Goal: Task Accomplishment & Management: Use online tool/utility

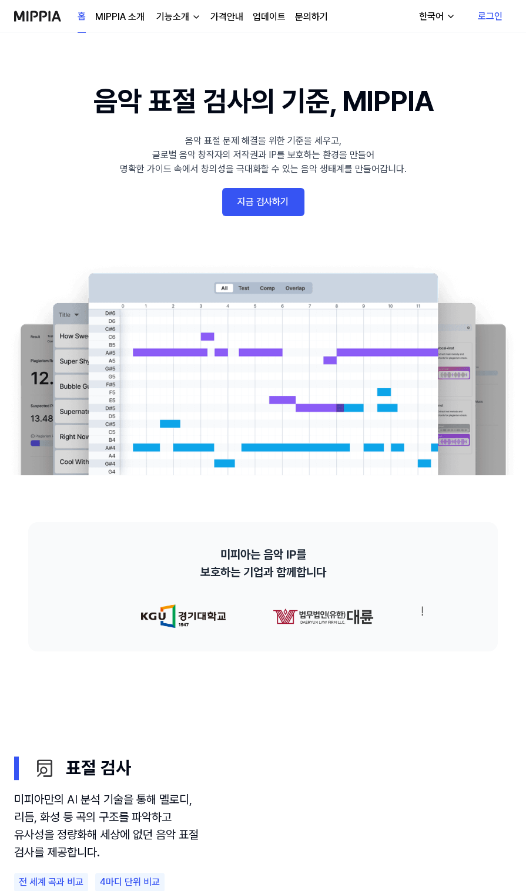
click at [278, 195] on link "지금 검사하기" at bounding box center [263, 202] width 82 height 28
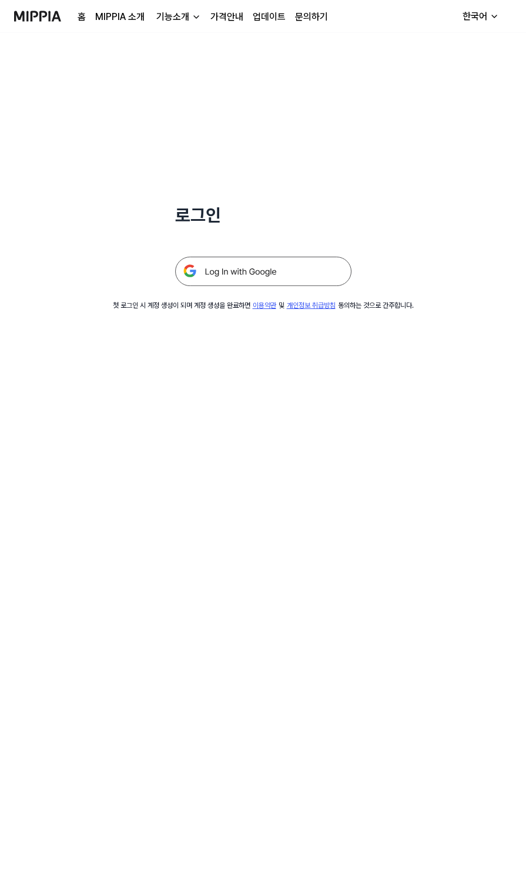
click at [300, 269] on img at bounding box center [263, 271] width 176 height 29
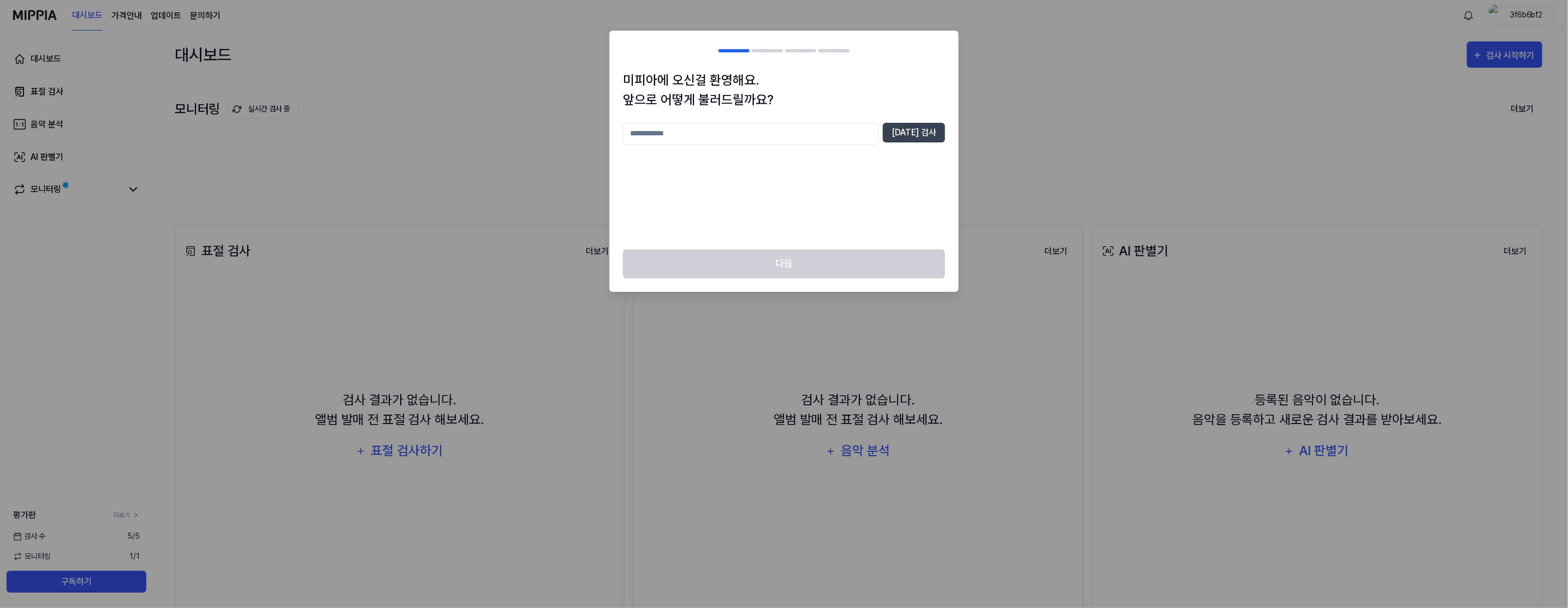
click at [808, 143] on input "text" at bounding box center [750, 133] width 256 height 21
type input "*"
click at [919, 133] on button "[DATE] 검사" at bounding box center [914, 132] width 62 height 20
click at [779, 137] on input "*" at bounding box center [750, 133] width 256 height 21
type input "*****"
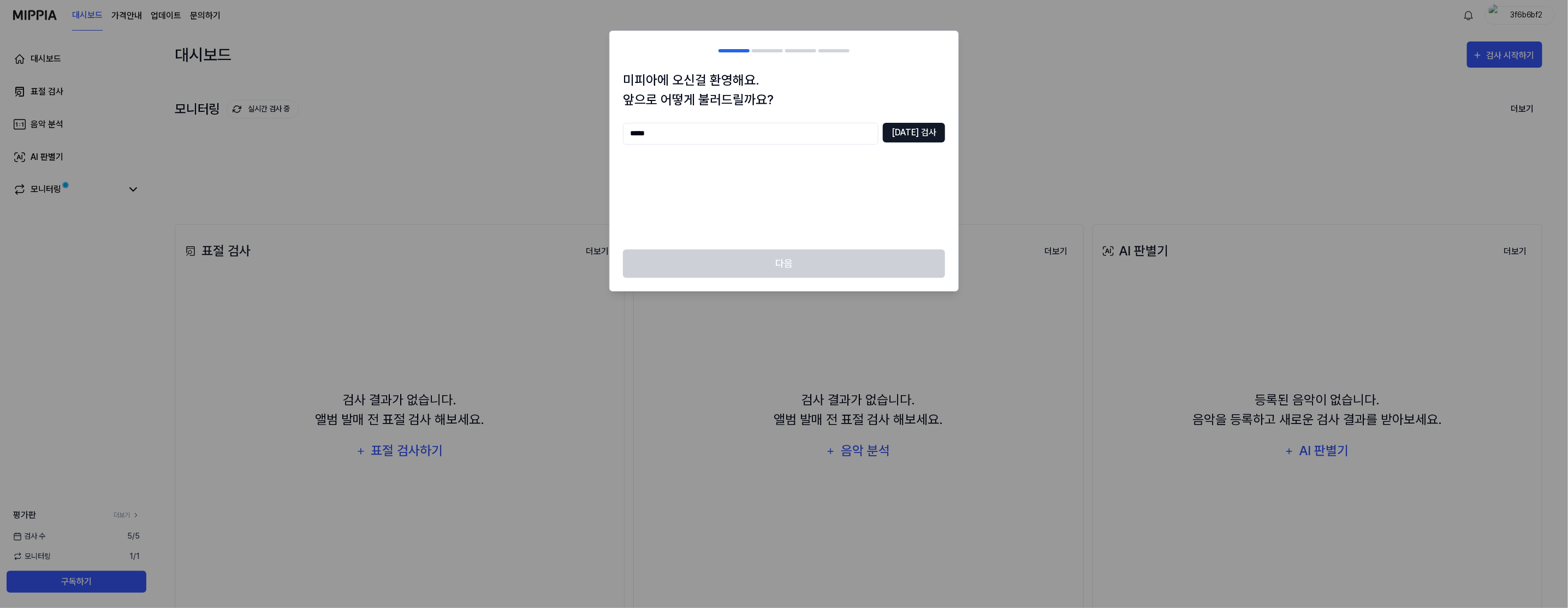
click at [911, 129] on button "[DATE] 검사" at bounding box center [914, 132] width 62 height 20
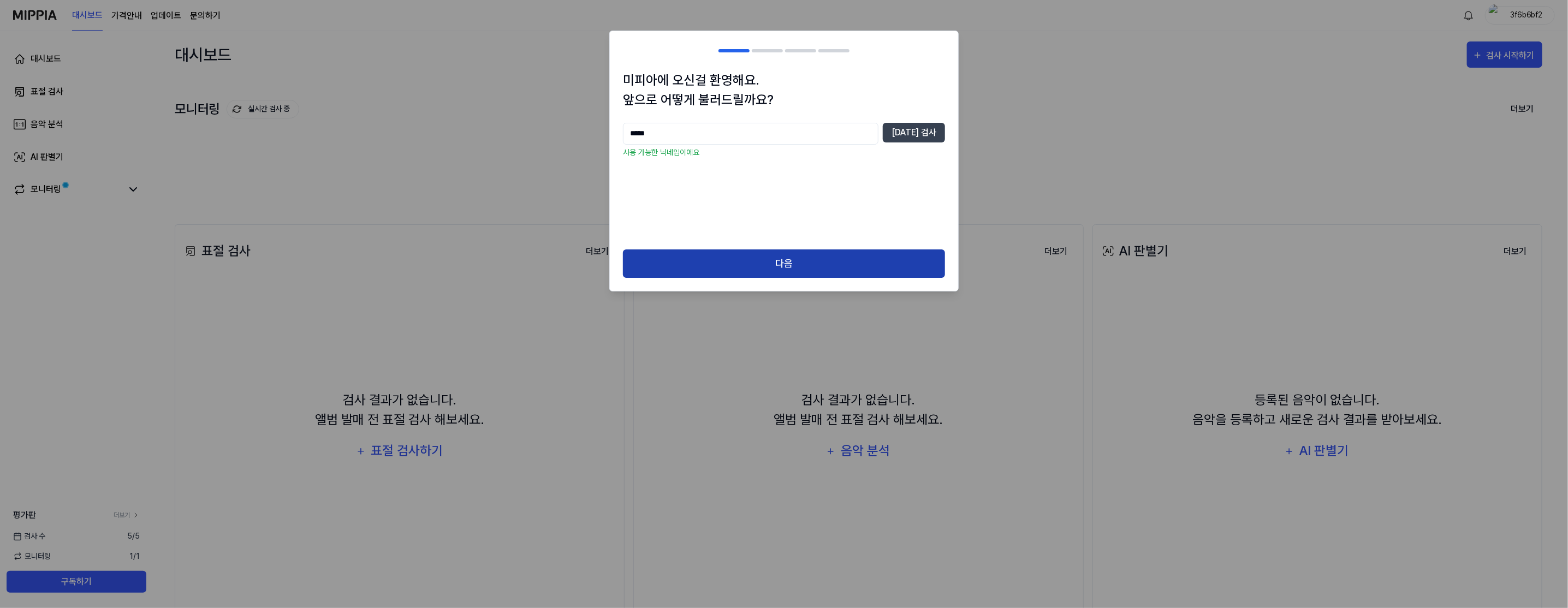
click at [803, 253] on button "다음" at bounding box center [784, 263] width 323 height 29
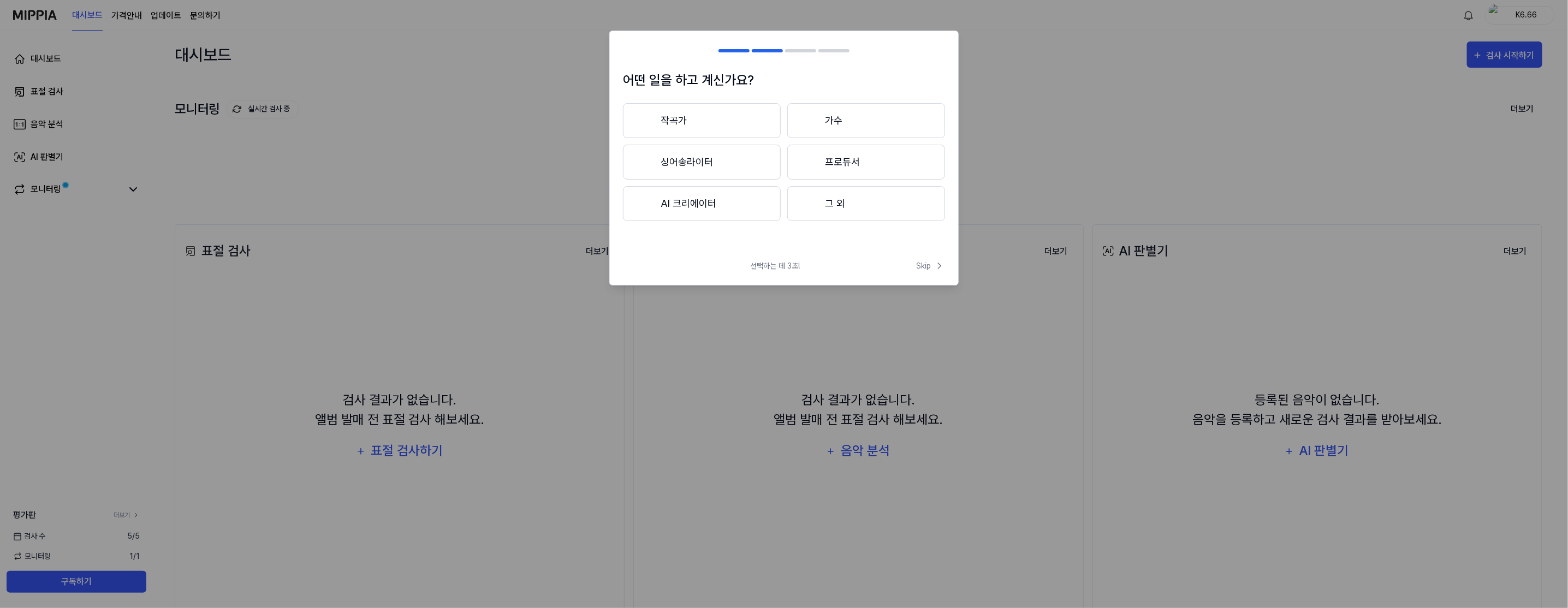
click at [757, 127] on button "작곡가" at bounding box center [702, 121] width 158 height 35
click at [922, 264] on span "Skip" at bounding box center [930, 266] width 29 height 11
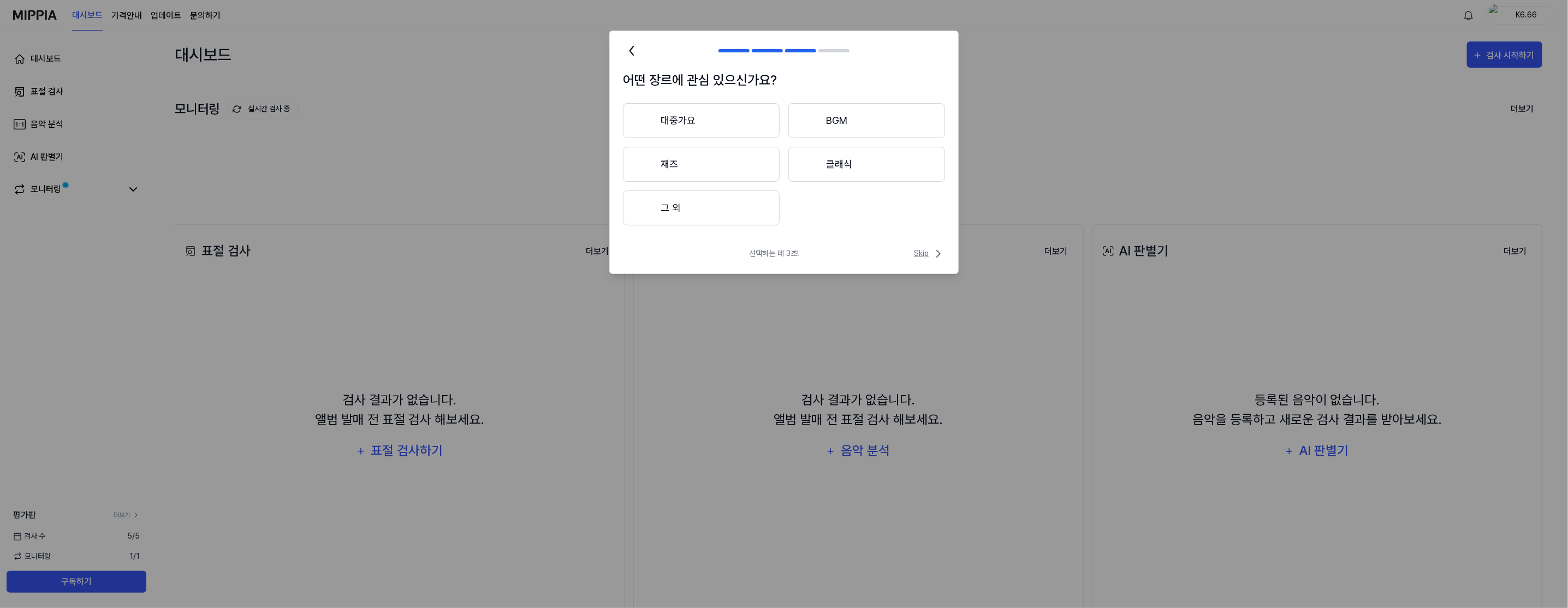
click at [930, 257] on span "Skip" at bounding box center [929, 254] width 31 height 13
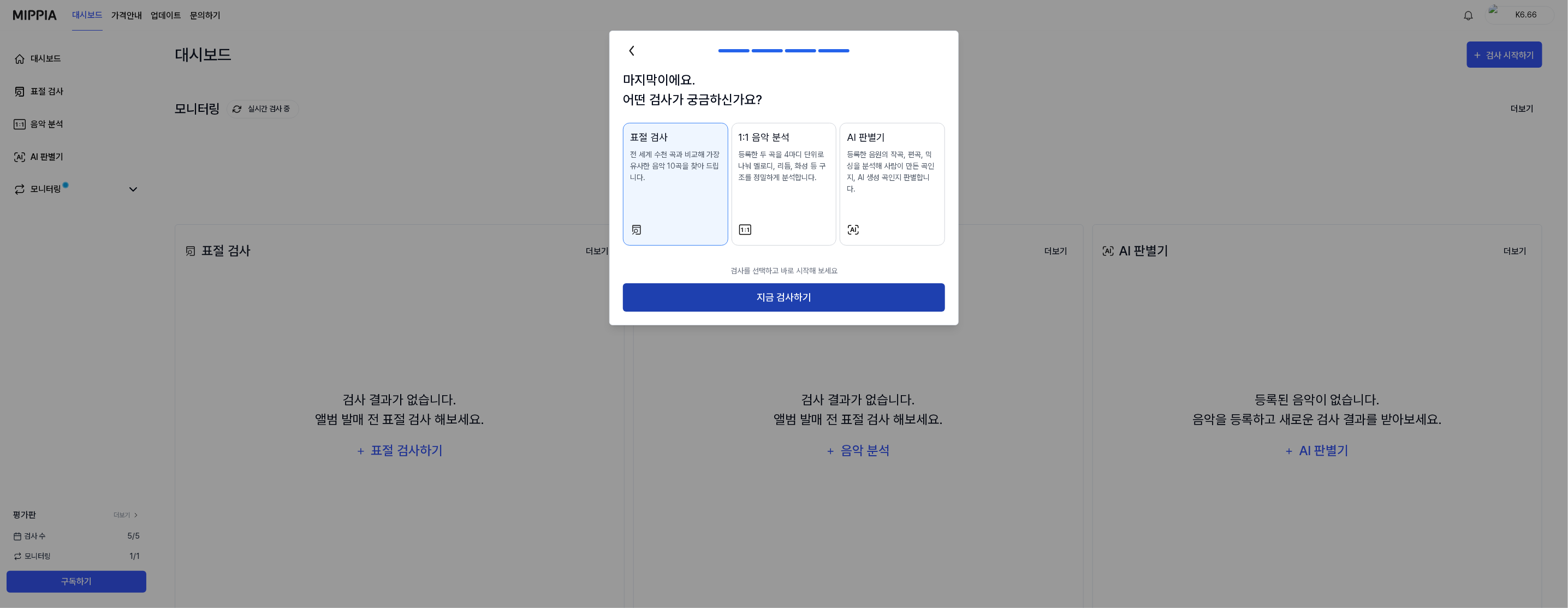
click at [931, 284] on button "지금 검사하기" at bounding box center [784, 297] width 323 height 29
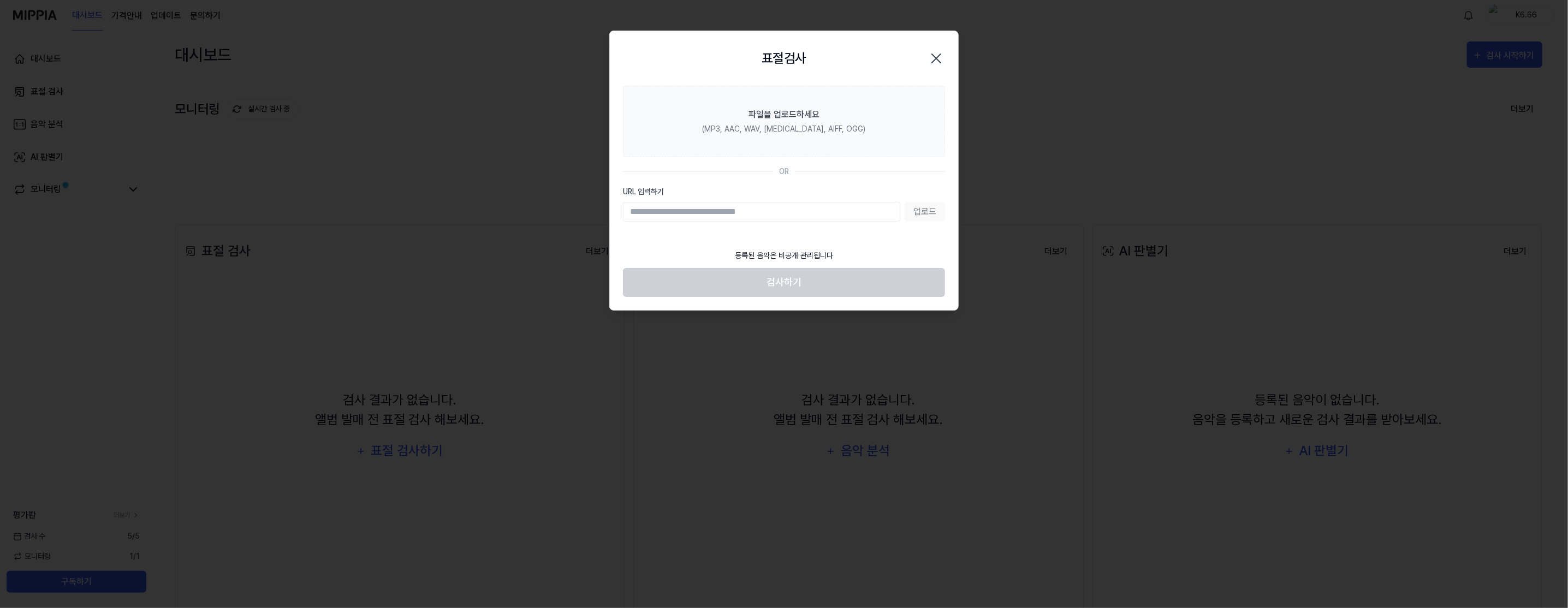
click at [888, 211] on input "URL 입력하기" at bounding box center [761, 211] width 277 height 20
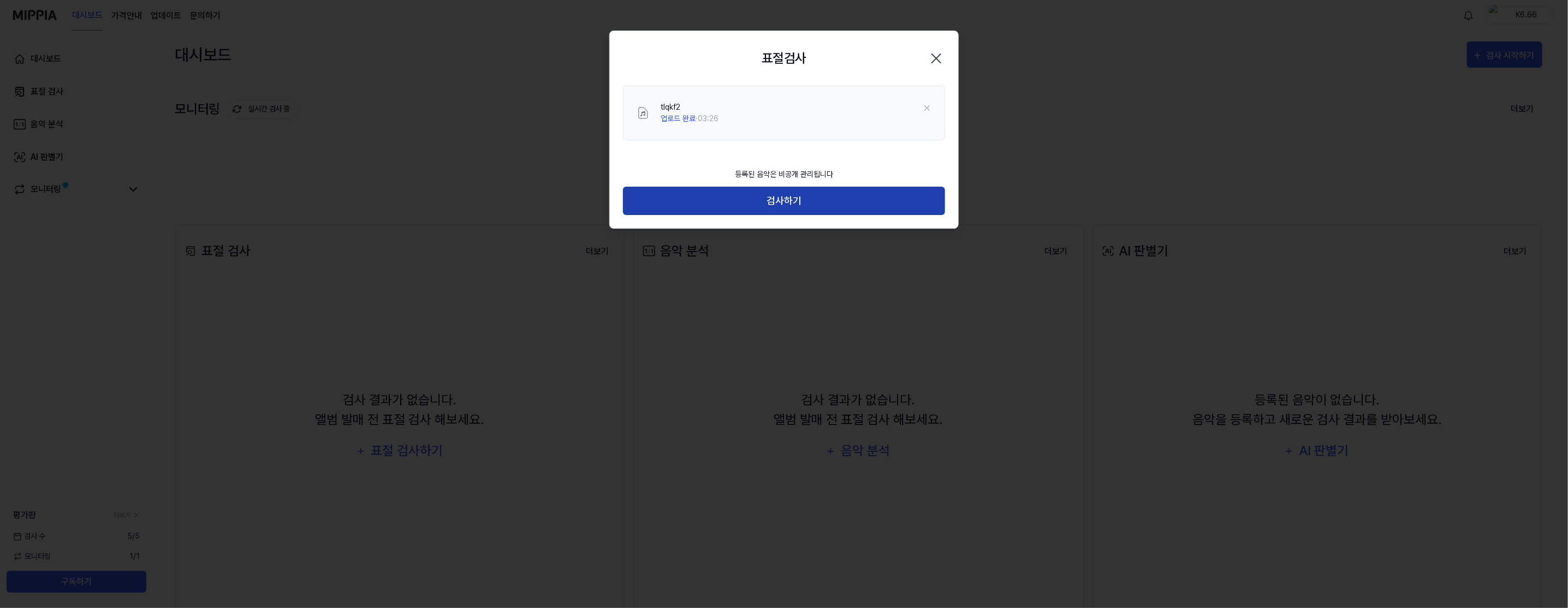
click at [898, 201] on button "검사하기" at bounding box center [784, 201] width 323 height 29
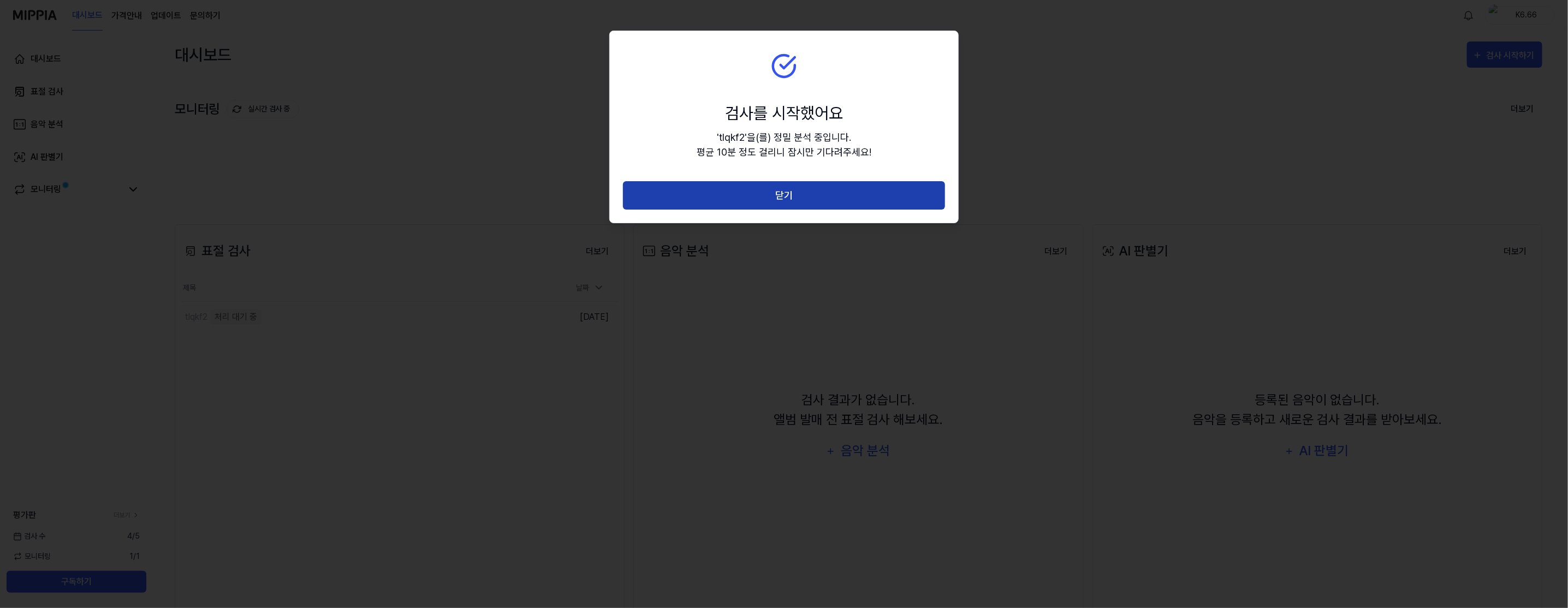
click at [900, 204] on button "닫기" at bounding box center [784, 195] width 323 height 29
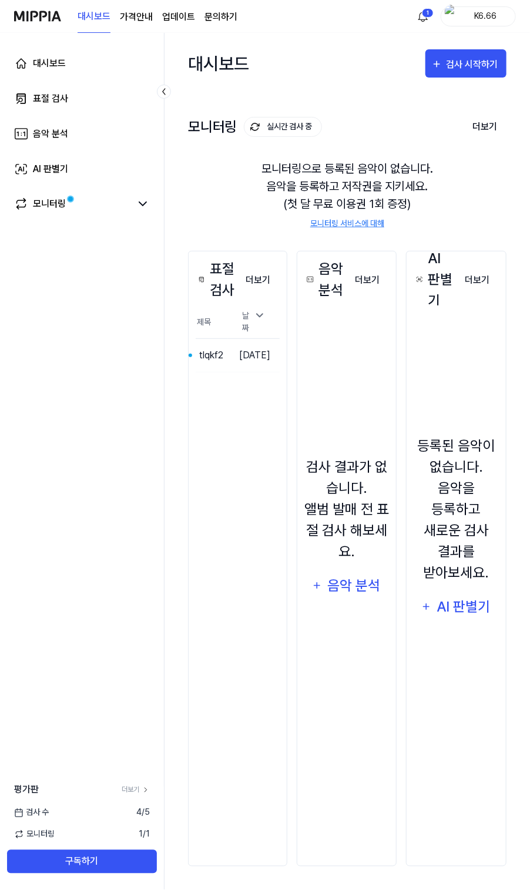
drag, startPoint x: 140, startPoint y: 362, endPoint x: 278, endPoint y: 378, distance: 139.0
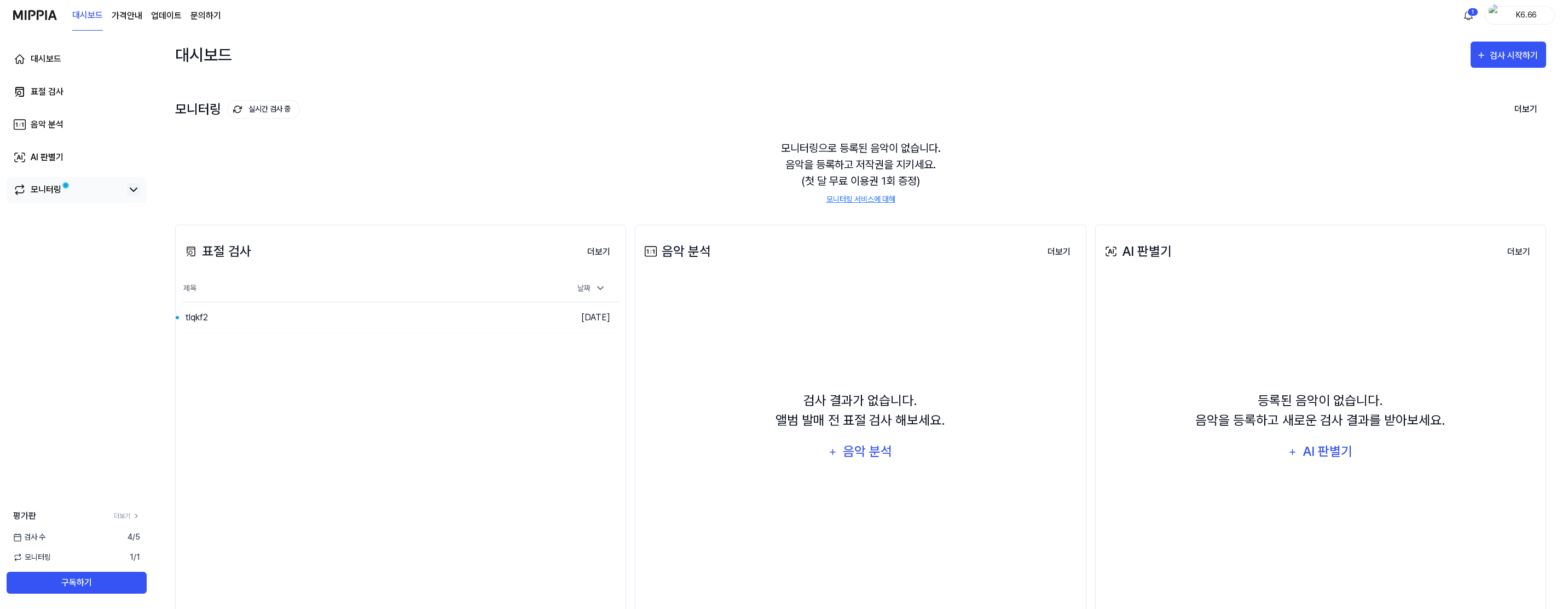
click at [136, 195] on icon at bounding box center [133, 190] width 13 height 13
click at [1481, 17] on div "1 K6.66" at bounding box center [1507, 15] width 95 height 19
click at [1470, 15] on html "대시보드 가격안내 업데이트 문의하기 1 K6.66 대시보드 표절 검사 음악 분석 AI 판별기 모니터링 평가판 더보기 검사 [DATE] 모니터링…" at bounding box center [784, 304] width 1568 height 609
click at [1469, 87] on div "tlqkf2 검사가 완료되었습니다!" at bounding box center [1479, 94] width 143 height 21
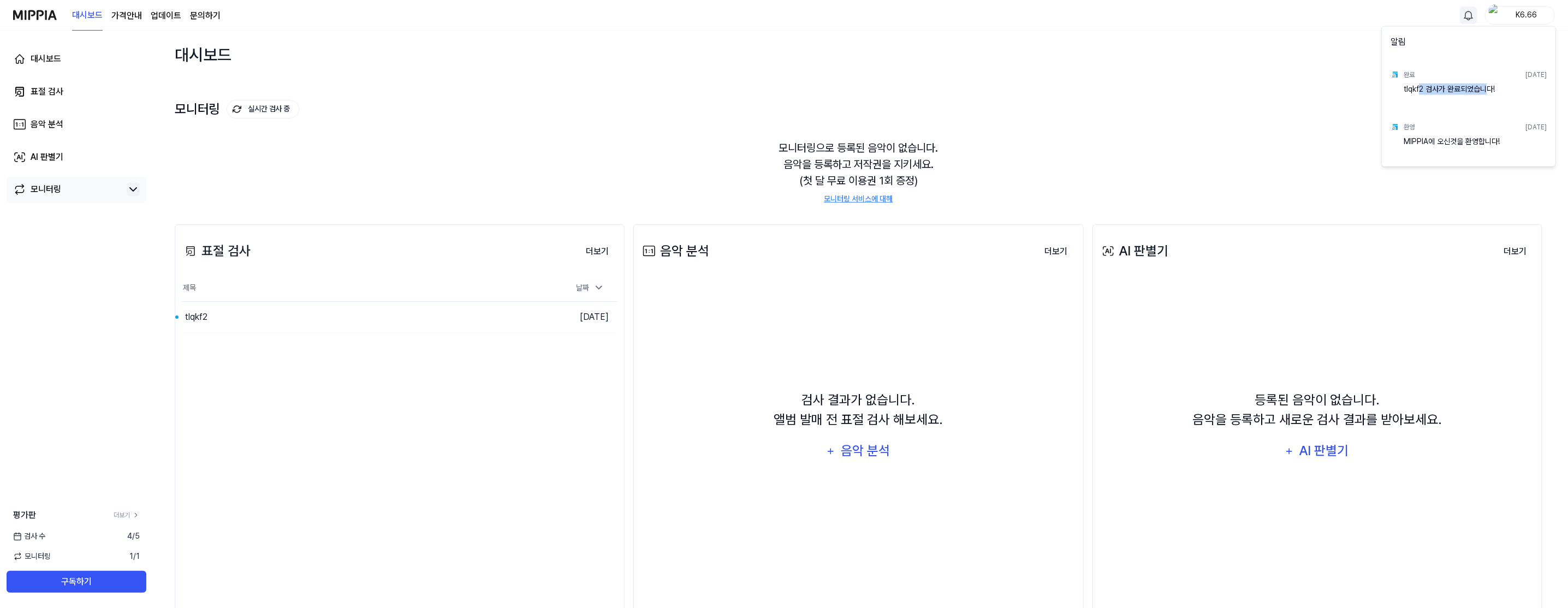
drag, startPoint x: 1422, startPoint y: 85, endPoint x: 1490, endPoint y: 86, distance: 68.0
click at [1490, 86] on div "tlqkf2 검사가 완료되었습니다!" at bounding box center [1475, 94] width 143 height 21
click at [1492, 88] on div "tlqkf2 검사가 완료되었습니다!" at bounding box center [1475, 94] width 143 height 21
click at [1403, 76] on div "완료" at bounding box center [1409, 74] width 11 height 10
drag, startPoint x: 1410, startPoint y: 86, endPoint x: 1473, endPoint y: 90, distance: 63.1
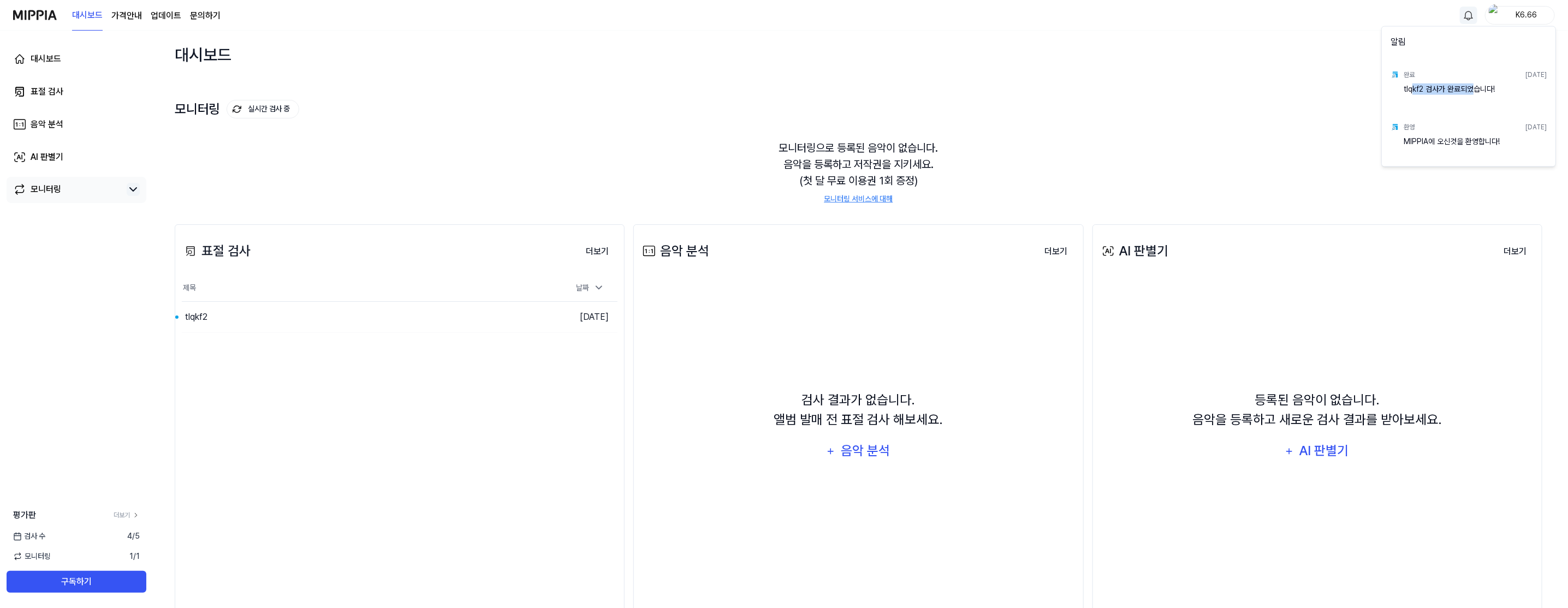
click at [1473, 90] on div "tlqkf2 검사가 완료되었습니다!" at bounding box center [1475, 94] width 143 height 21
click at [1492, 92] on div "tlqkf2 검사가 완료되었습니다!" at bounding box center [1475, 94] width 143 height 21
click at [1172, 101] on html "대시보드 가격안내 업데이트 문의하기 K6.66 대시보드 표절 검사 음악 분석 AI 판별기 모니터링 평가판 더보기 검사 [DATE] 모니터링 1…" at bounding box center [784, 304] width 1568 height 608
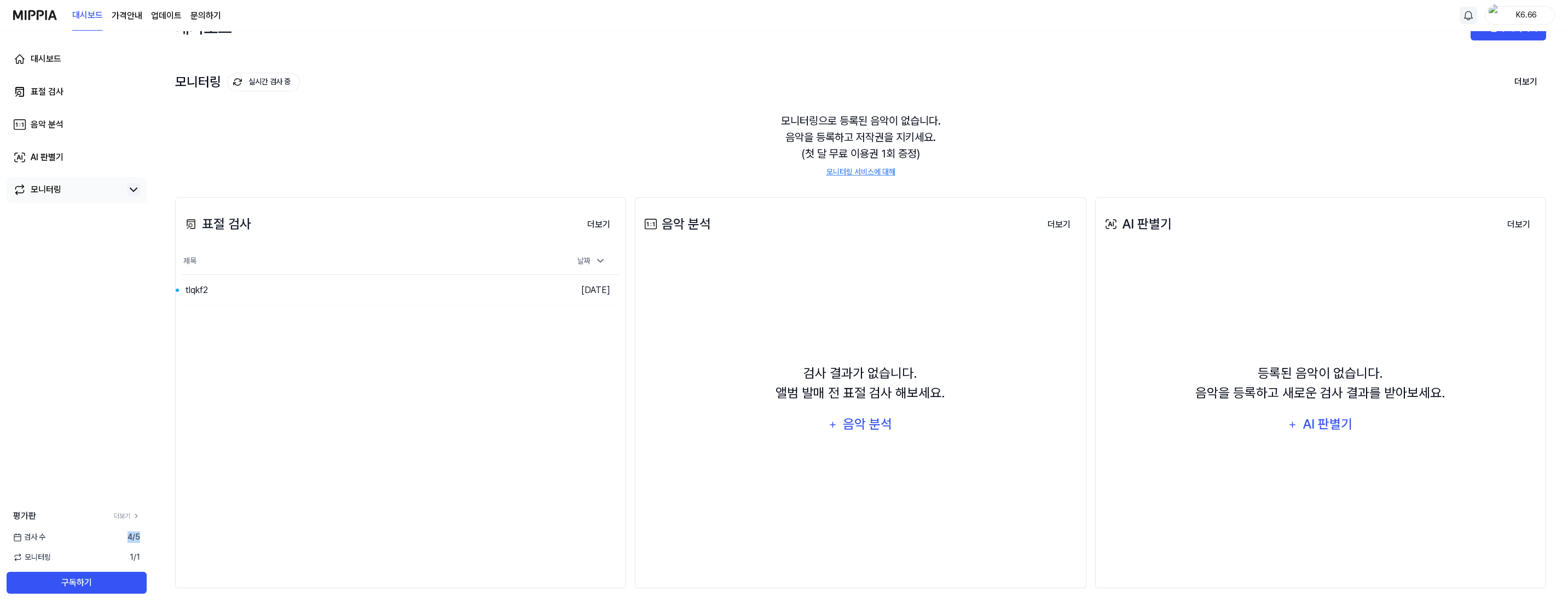
drag, startPoint x: 121, startPoint y: 535, endPoint x: 143, endPoint y: 535, distance: 22.0
click at [143, 535] on div "검사 [DATE]" at bounding box center [76, 537] width 153 height 11
click at [129, 520] on link "더보기" at bounding box center [127, 516] width 26 height 10
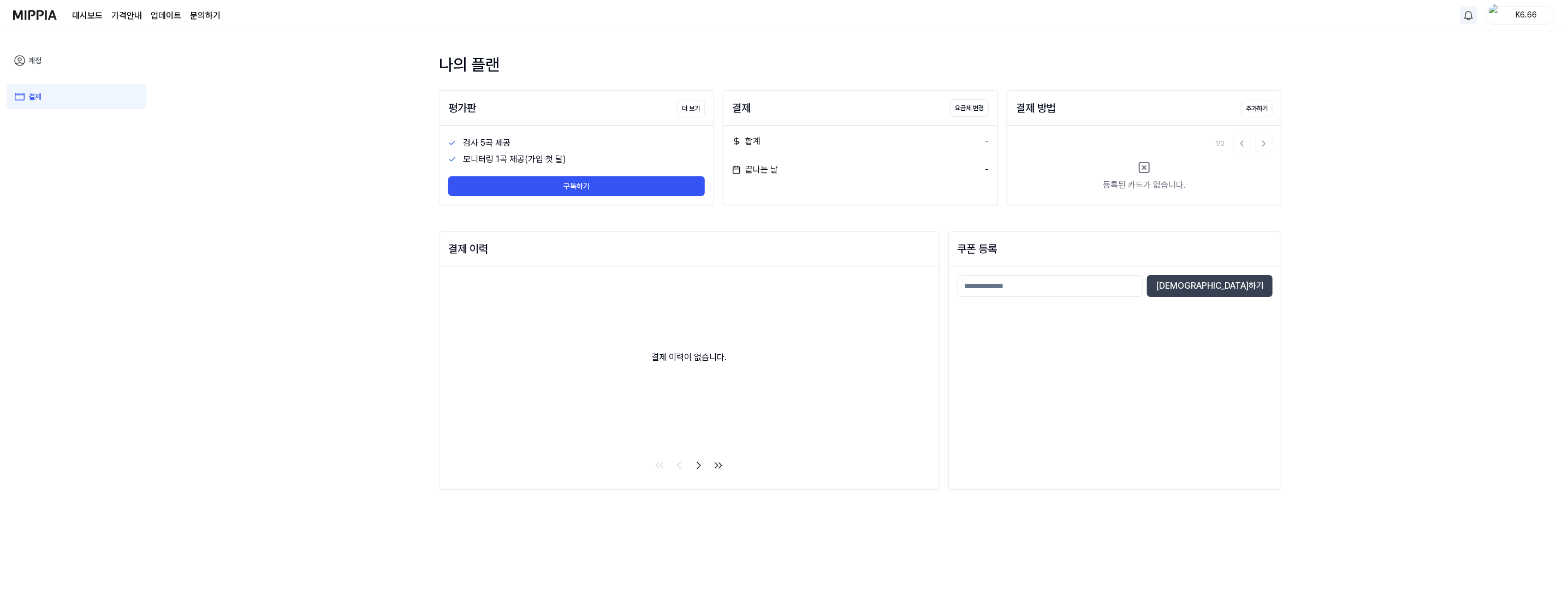
click at [388, 232] on div "나의 플랜 평가판 더 보기 검사 5곡 제공 모니터링 1곡 제공(가입 첫 달) 구독하기 결제 요금제 변경 합계 - 끝나는 날 - 결제 방법 추가…" at bounding box center [860, 320] width 1416 height 578
drag, startPoint x: 388, startPoint y: 232, endPoint x: 361, endPoint y: 232, distance: 27.0
click at [361, 232] on div "나의 플랜 평가판 더 보기 검사 5곡 제공 모니터링 1곡 제공(가입 첫 달) 구독하기 결제 요금제 변경 합계 - 끝나는 날 - 결제 방법 추가…" at bounding box center [860, 320] width 1416 height 578
click at [335, 231] on div "나의 플랜 평가판 더 보기 검사 5곡 제공 모니터링 1곡 제공(가입 첫 달) 구독하기 결제 요금제 변경 합계 - 끝나는 날 - 결제 방법 추가…" at bounding box center [860, 320] width 1416 height 578
click at [515, 185] on button "구독하기" at bounding box center [576, 186] width 257 height 20
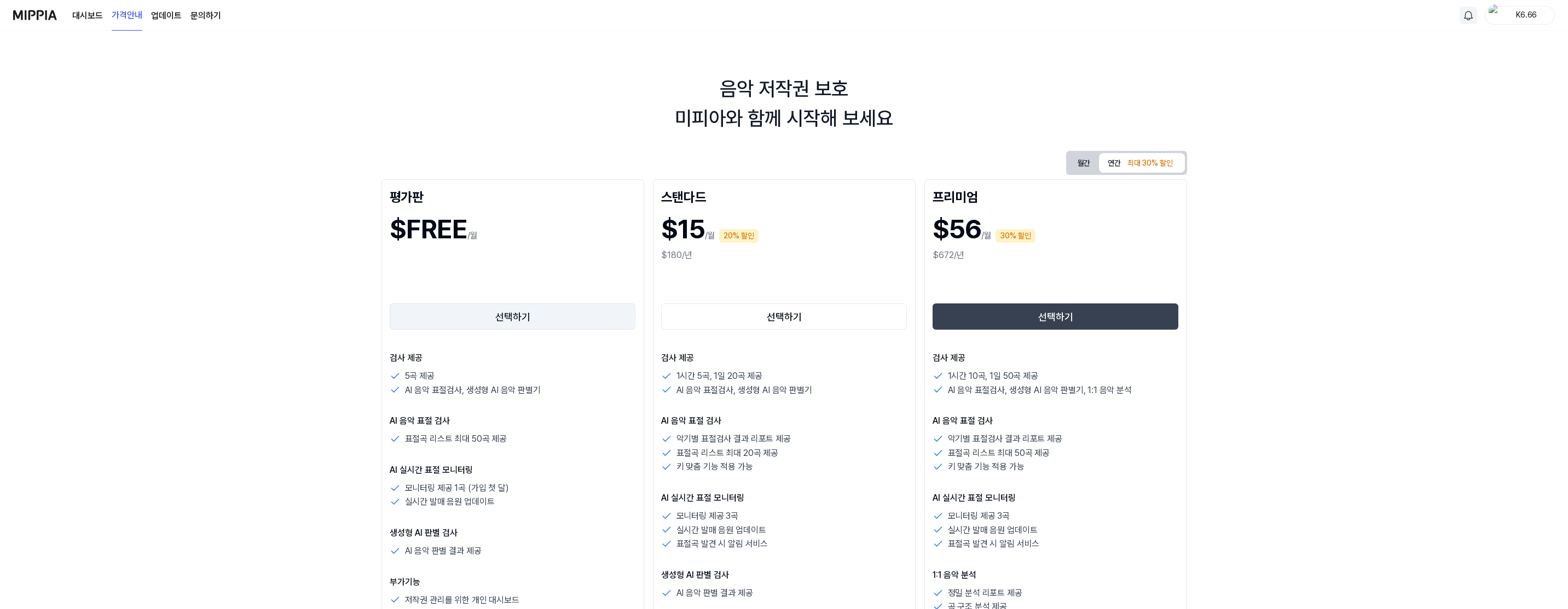
click at [504, 308] on button "선택하기" at bounding box center [512, 317] width 246 height 26
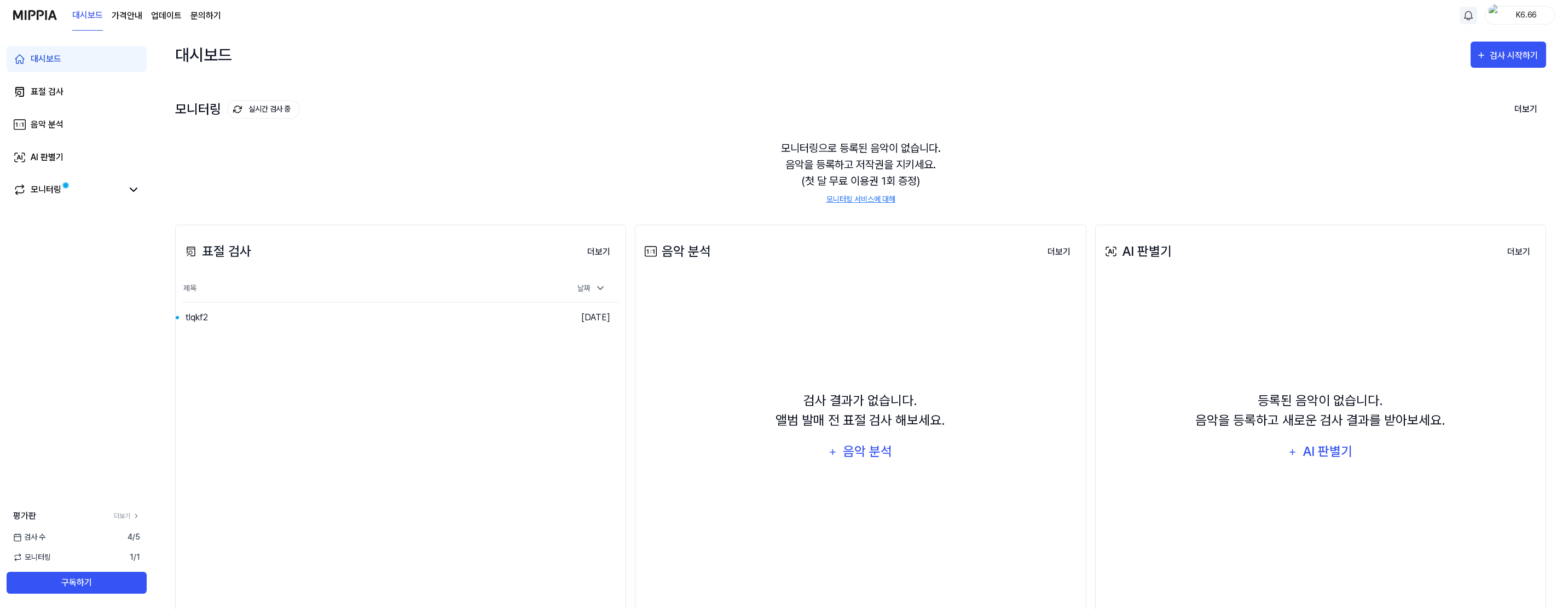
scroll to position [27, 0]
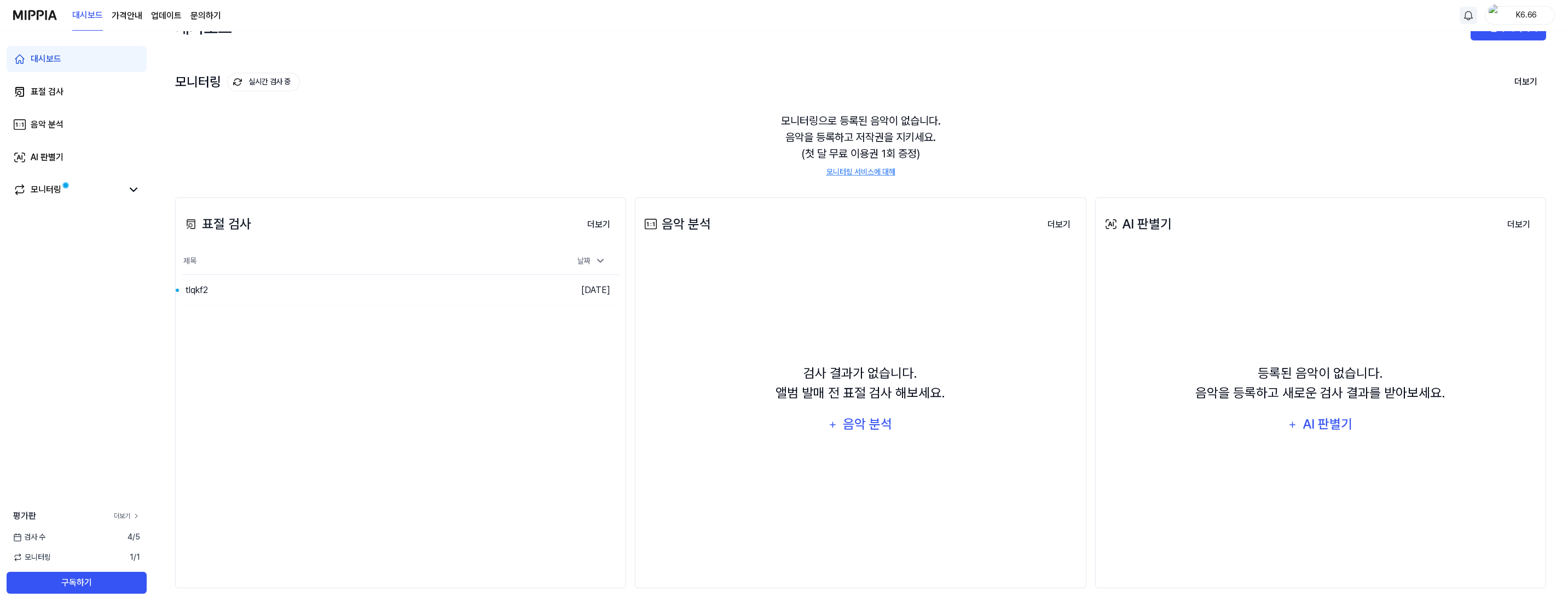
click at [121, 516] on link "더보기" at bounding box center [127, 516] width 26 height 10
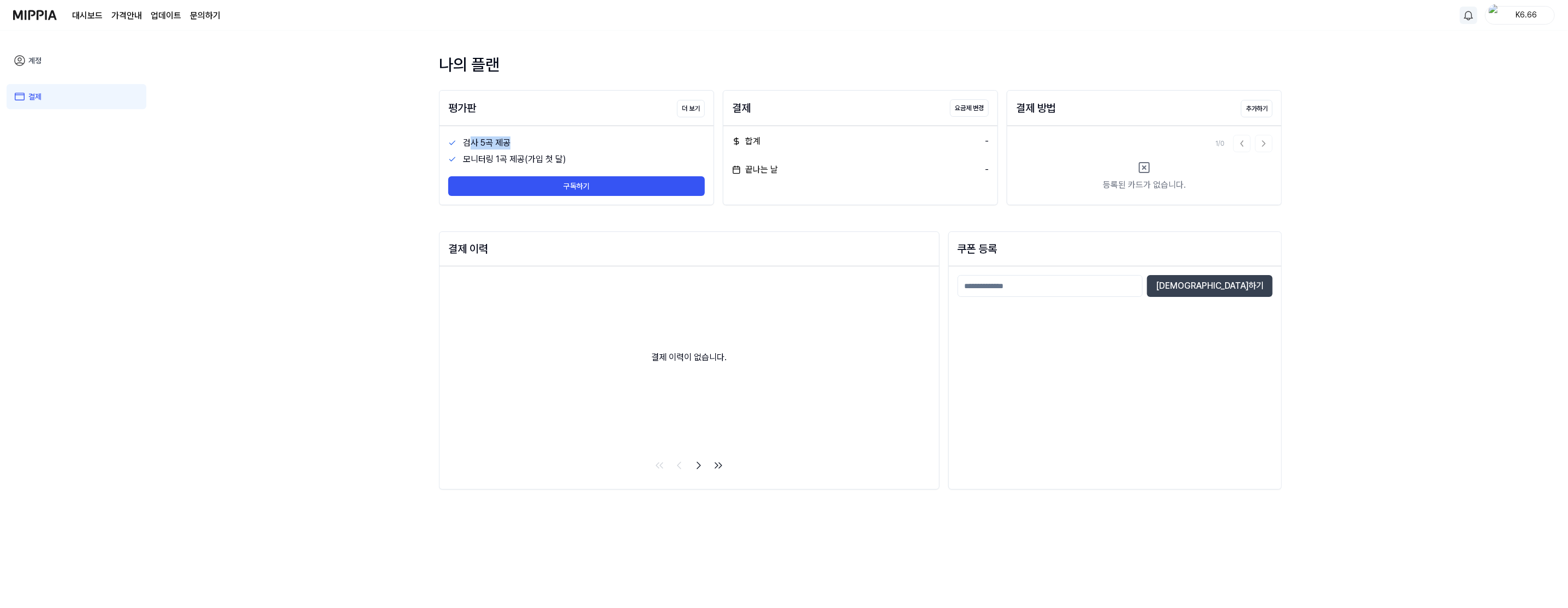
drag, startPoint x: 470, startPoint y: 140, endPoint x: 527, endPoint y: 141, distance: 57.0
click at [527, 141] on div "검사 5곡 제공" at bounding box center [584, 143] width 242 height 13
click at [533, 144] on div "검사 5곡 제공" at bounding box center [584, 143] width 242 height 13
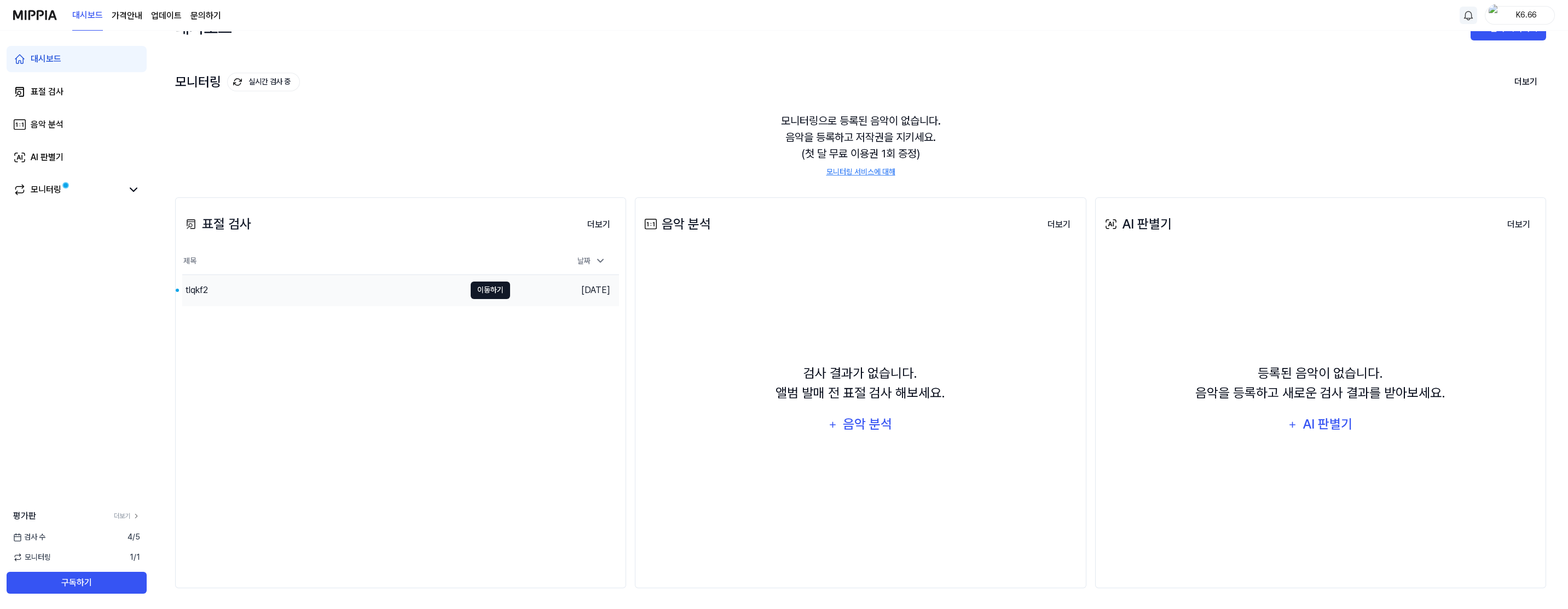
click at [486, 292] on button "이동하기" at bounding box center [490, 291] width 39 height 18
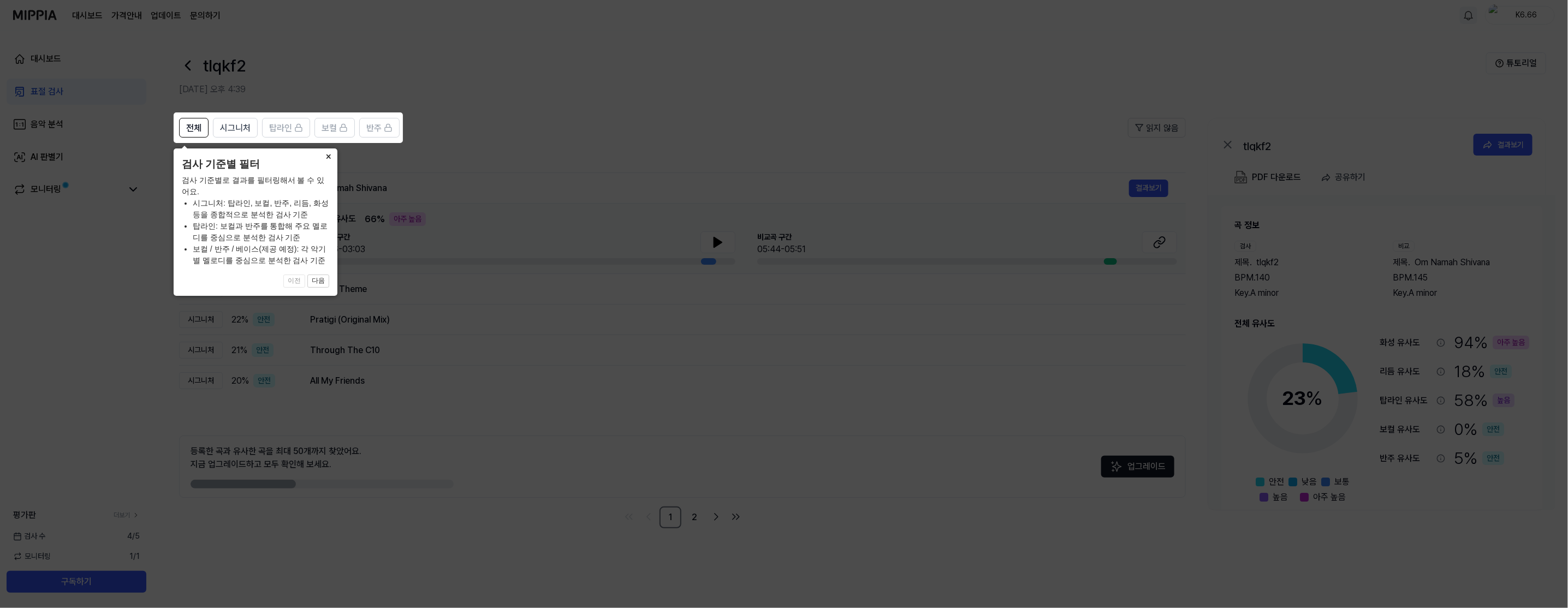
click at [329, 154] on button "×" at bounding box center [328, 156] width 18 height 15
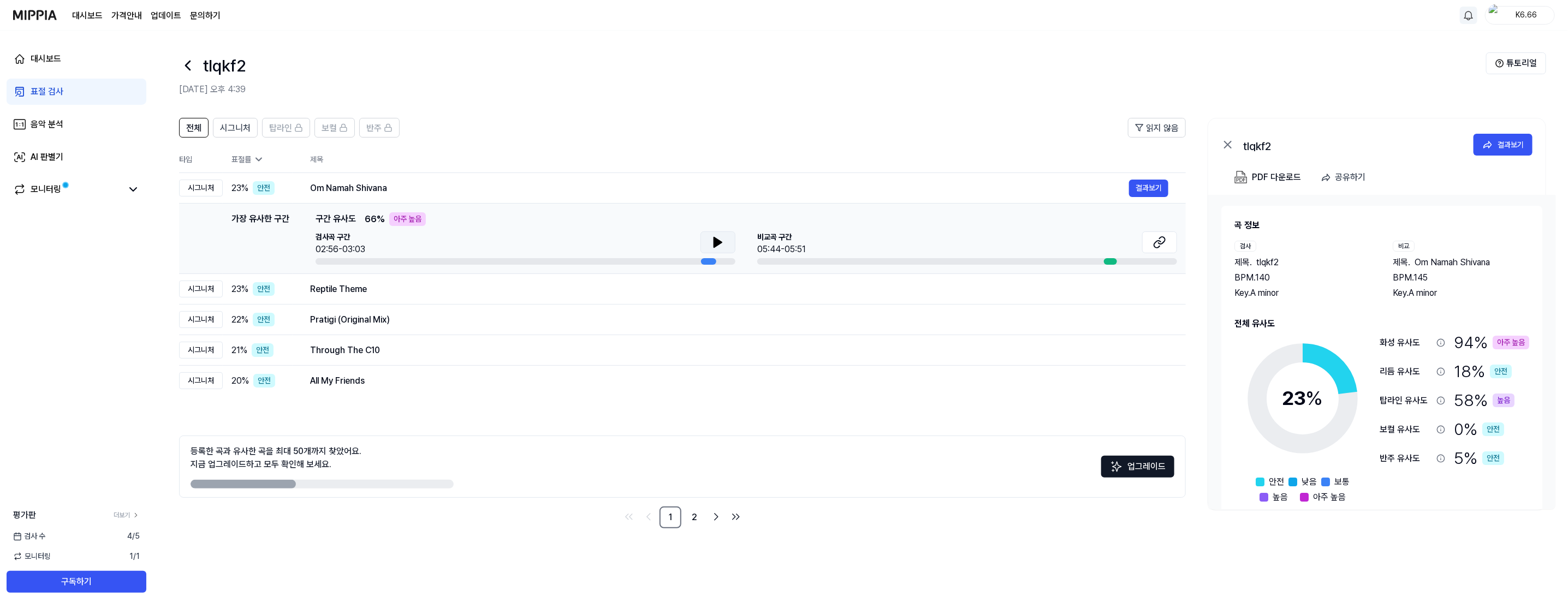
click at [718, 245] on icon at bounding box center [718, 243] width 7 height 10
click at [720, 243] on icon at bounding box center [720, 242] width 2 height 8
click at [1156, 242] on icon at bounding box center [1157, 245] width 7 height 7
click at [1016, 292] on div "Reptile Theme" at bounding box center [719, 289] width 819 height 13
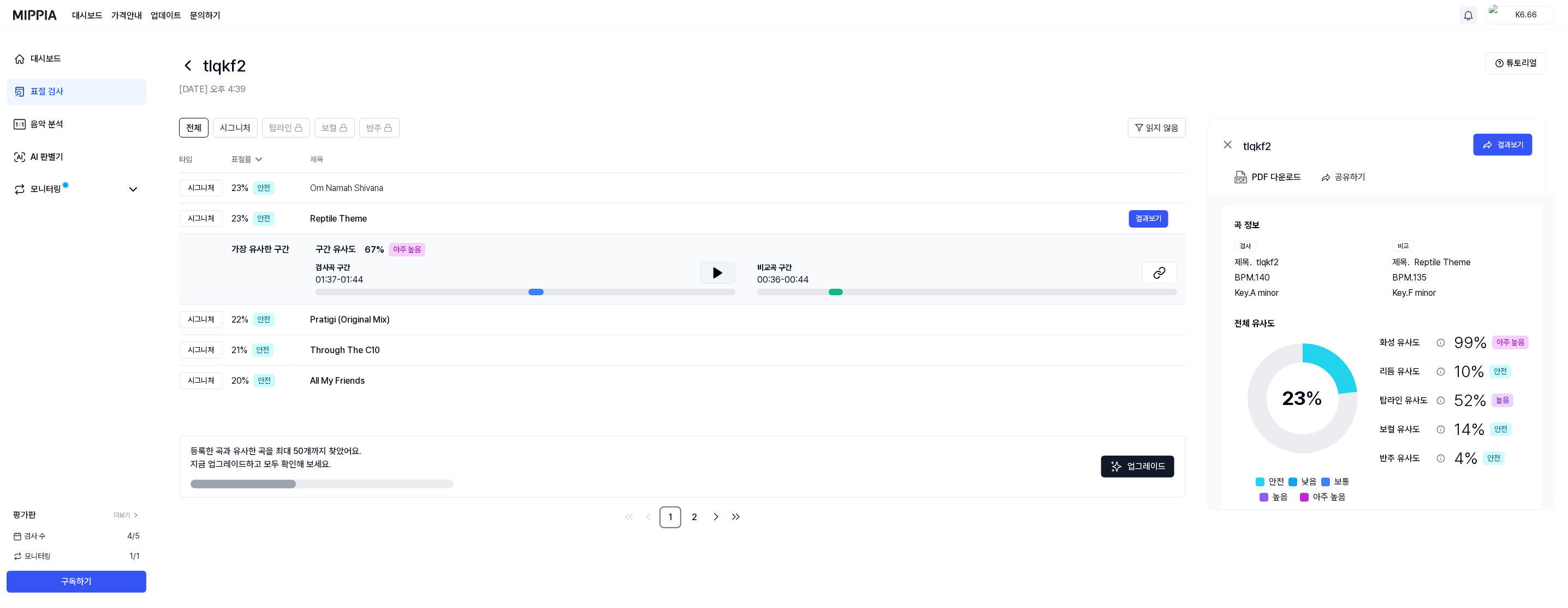
click at [717, 271] on icon at bounding box center [718, 272] width 7 height 10
click at [720, 276] on icon at bounding box center [720, 272] width 2 height 8
click at [1157, 273] on icon at bounding box center [1160, 273] width 13 height 13
click at [358, 322] on div "Pratigi (Original Mix)" at bounding box center [719, 320] width 819 height 13
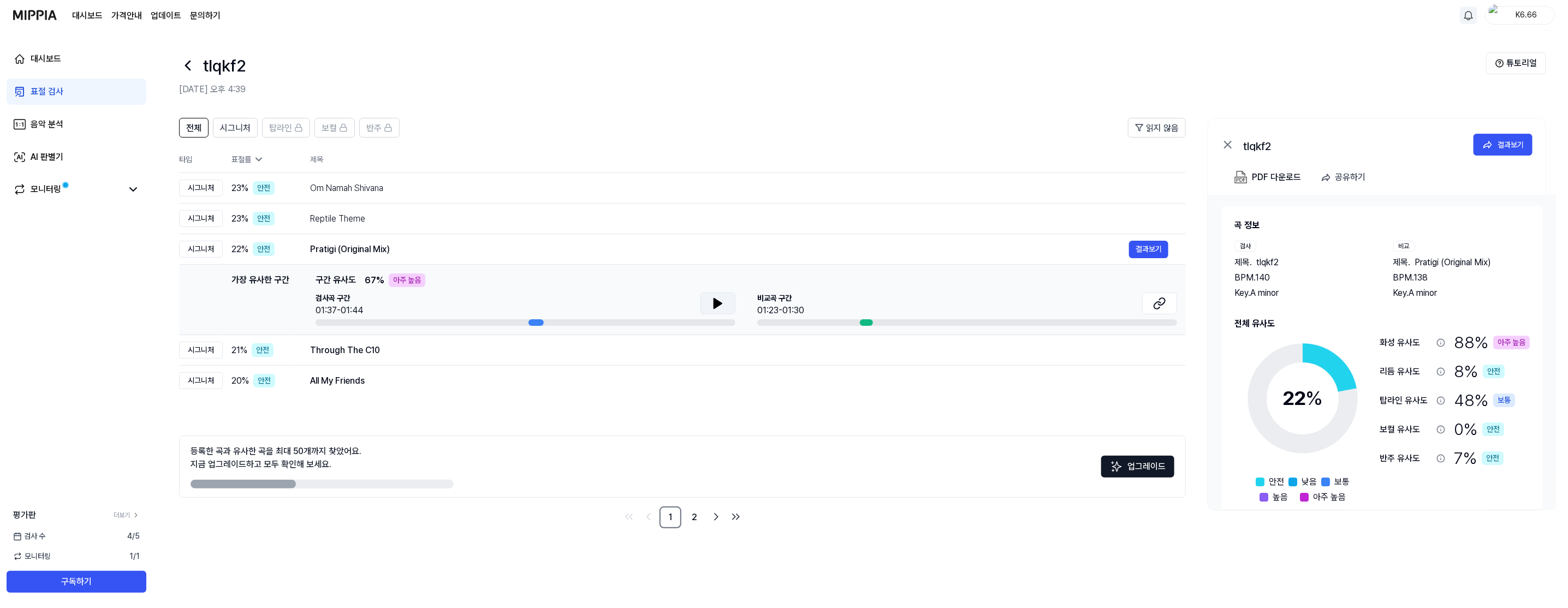
click at [722, 305] on icon at bounding box center [718, 304] width 13 height 13
click at [717, 311] on button at bounding box center [718, 303] width 35 height 21
click at [1153, 305] on icon at bounding box center [1160, 304] width 13 height 13
click at [291, 348] on div "21 % 안전" at bounding box center [262, 350] width 61 height 14
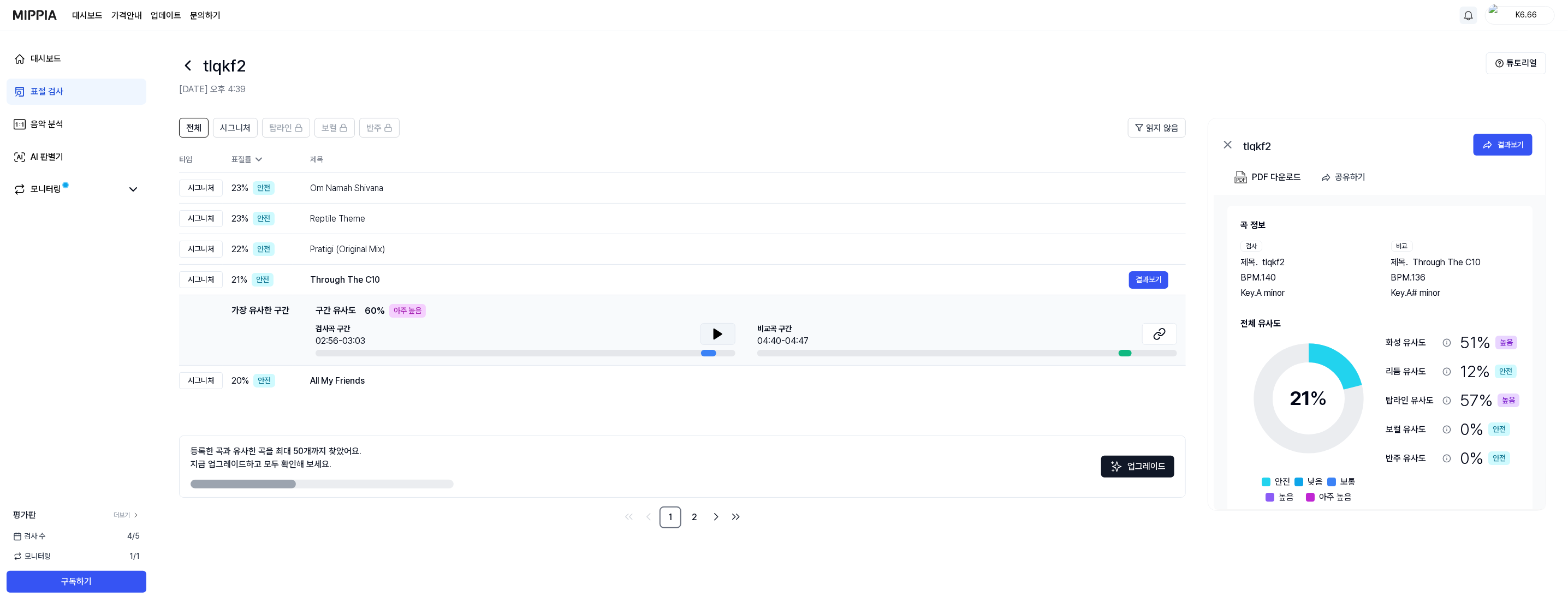
click at [716, 337] on icon at bounding box center [718, 334] width 7 height 10
click at [721, 338] on icon at bounding box center [718, 334] width 13 height 13
click at [1168, 338] on button at bounding box center [1160, 334] width 35 height 21
click at [338, 380] on div "All My Friends" at bounding box center [719, 381] width 819 height 13
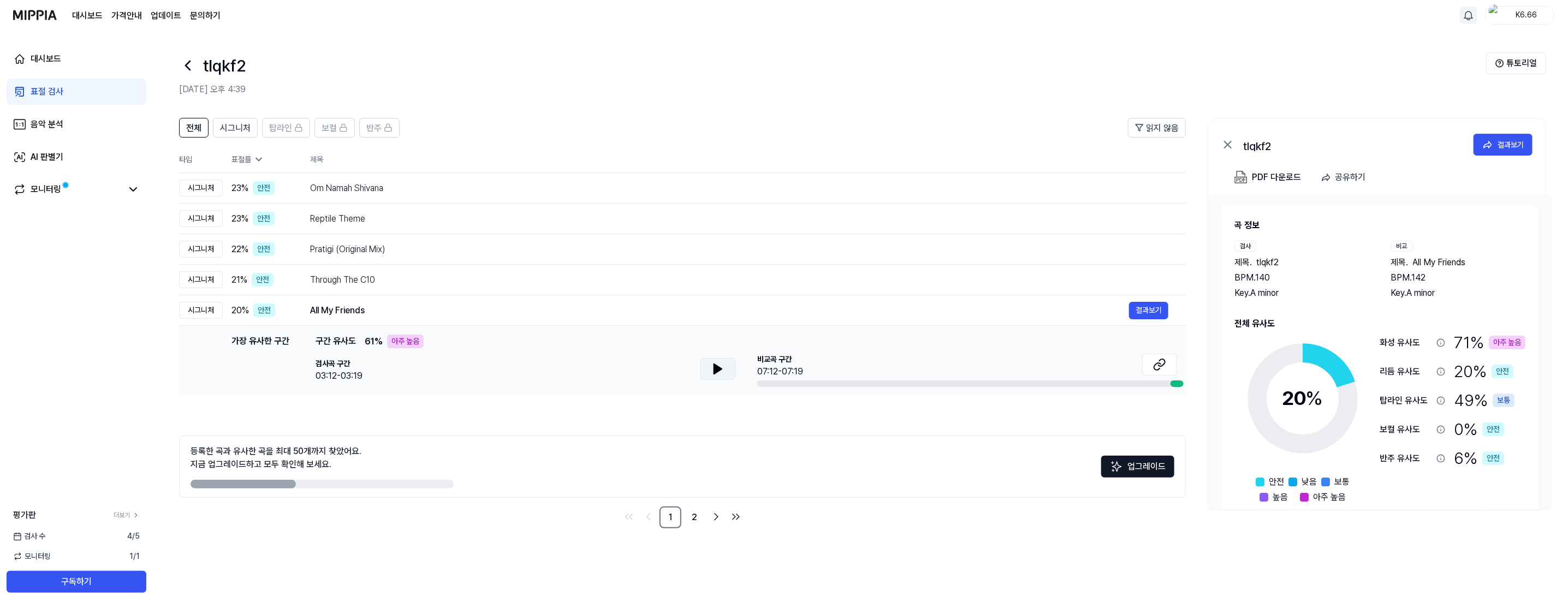
click at [701, 364] on button at bounding box center [718, 368] width 35 height 21
click at [719, 373] on icon at bounding box center [720, 368] width 2 height 8
click at [726, 369] on button at bounding box center [718, 368] width 35 height 21
click at [716, 369] on icon at bounding box center [716, 368] width 2 height 8
click at [1166, 365] on icon at bounding box center [1160, 364] width 13 height 13
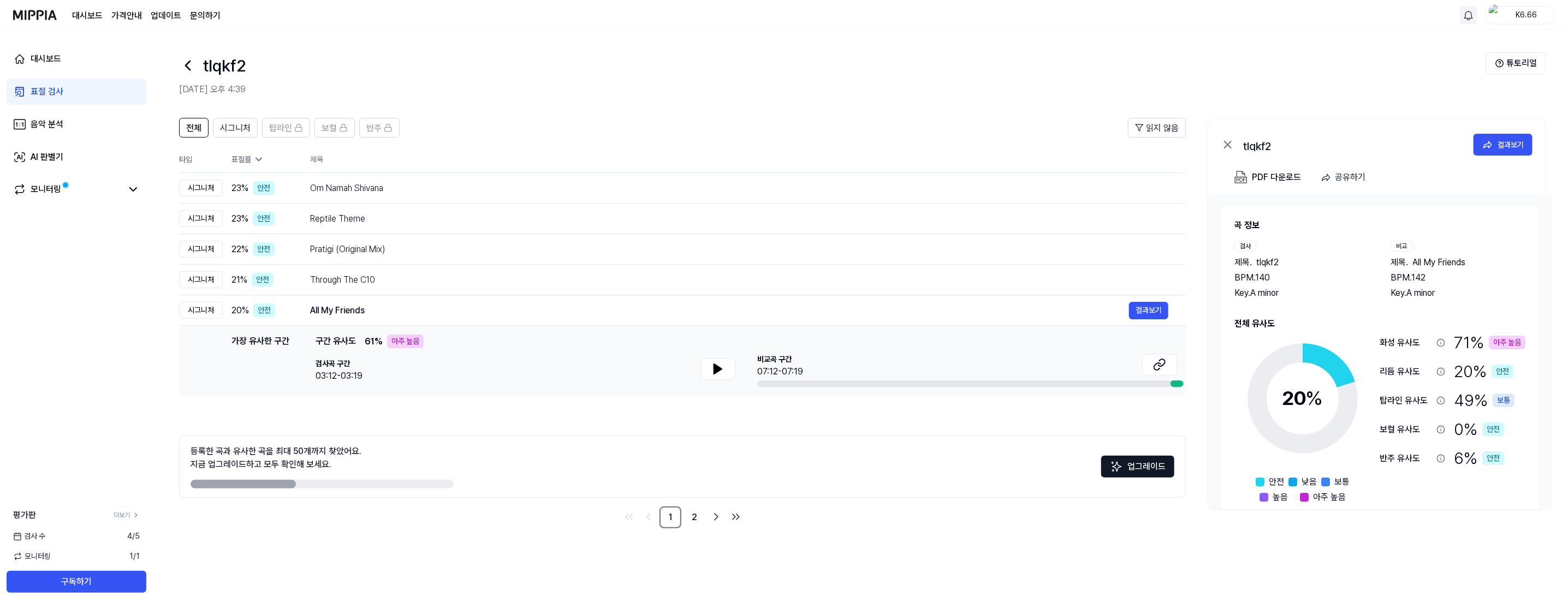
click at [255, 157] on icon at bounding box center [259, 160] width 11 height 11
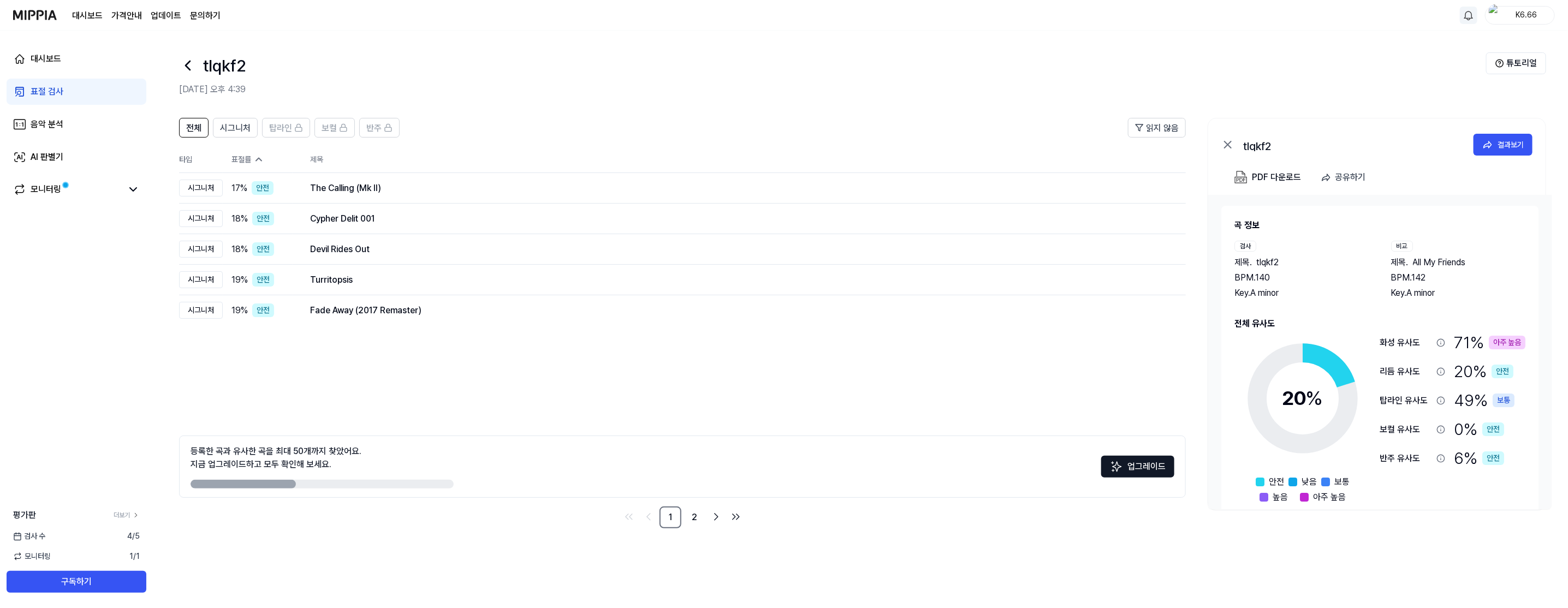
drag, startPoint x: 1487, startPoint y: 267, endPoint x: 1441, endPoint y: 261, distance: 46.4
click at [1442, 261] on div "제목 . All My Friends" at bounding box center [1458, 263] width 135 height 13
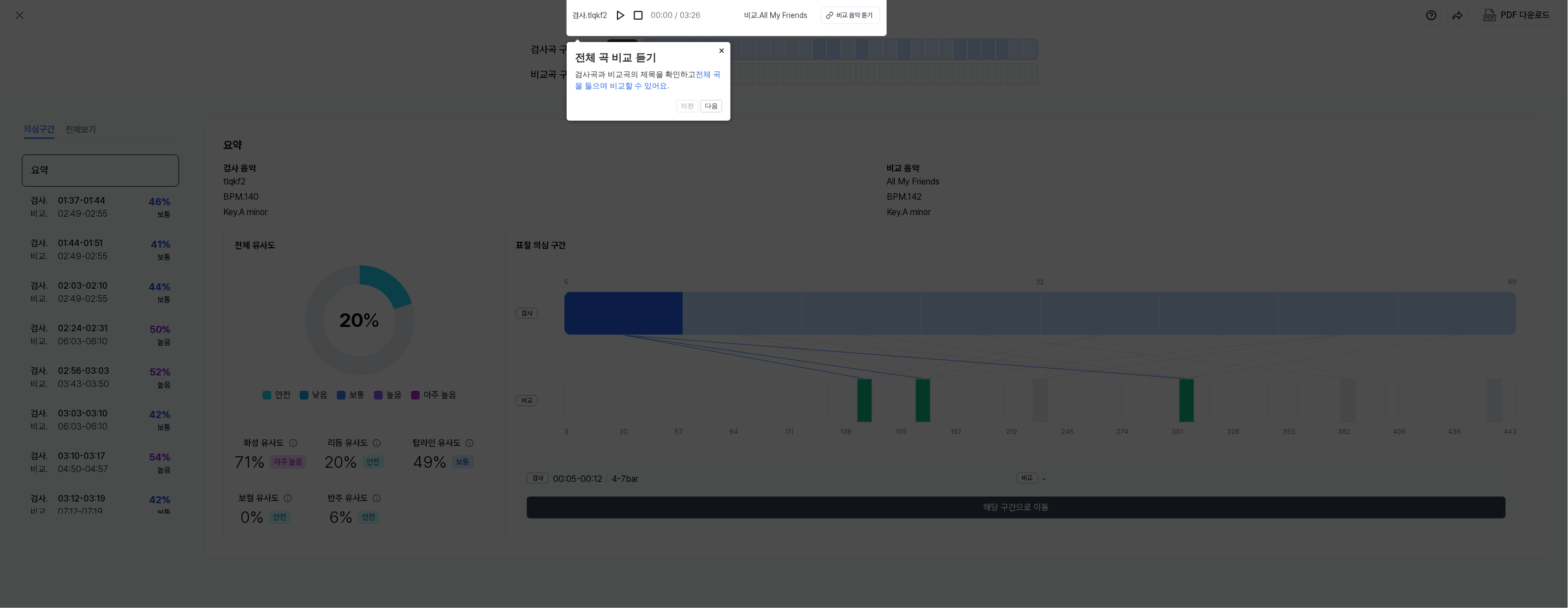
click at [719, 48] on button "×" at bounding box center [721, 49] width 18 height 15
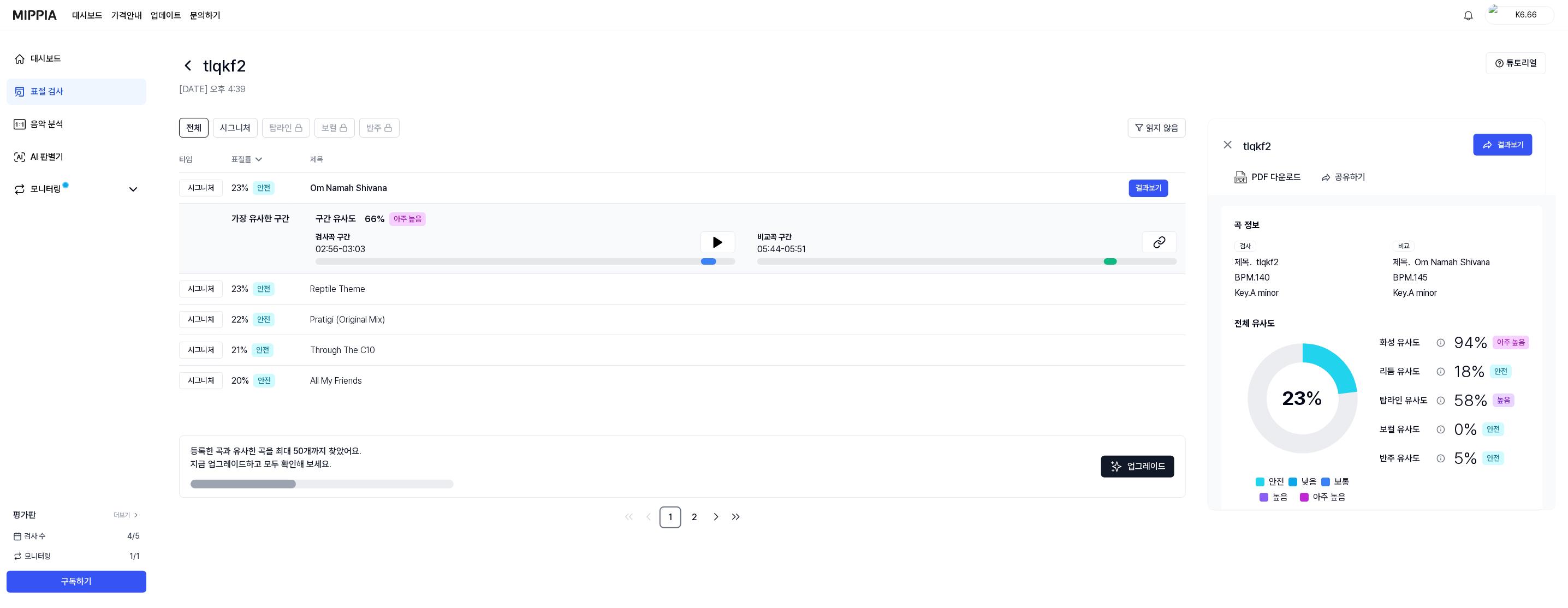
click at [1403, 246] on div "비교" at bounding box center [1403, 246] width 21 height 11
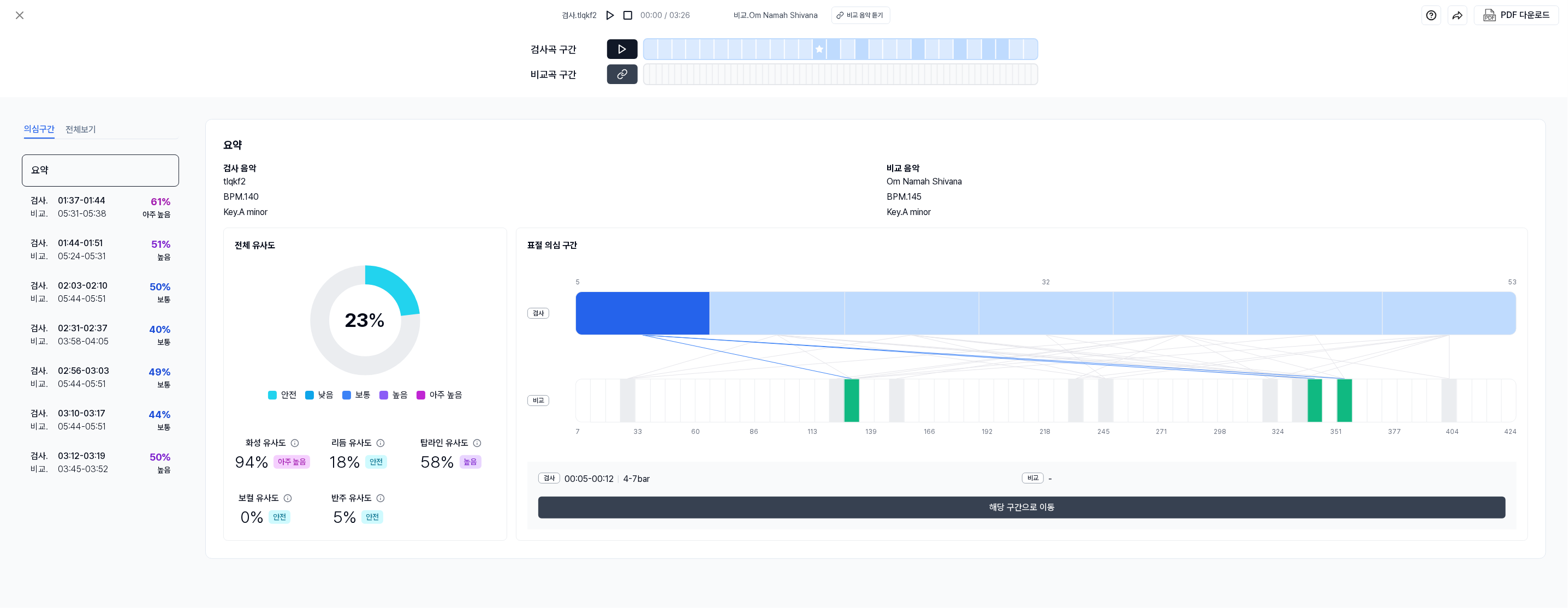
click at [617, 47] on icon at bounding box center [623, 49] width 11 height 11
click at [628, 74] on button at bounding box center [622, 73] width 31 height 20
click at [86, 128] on button "전체보기" at bounding box center [80, 129] width 31 height 18
click at [44, 128] on button "의심구간" at bounding box center [39, 129] width 31 height 18
click at [23, 14] on icon at bounding box center [20, 15] width 13 height 13
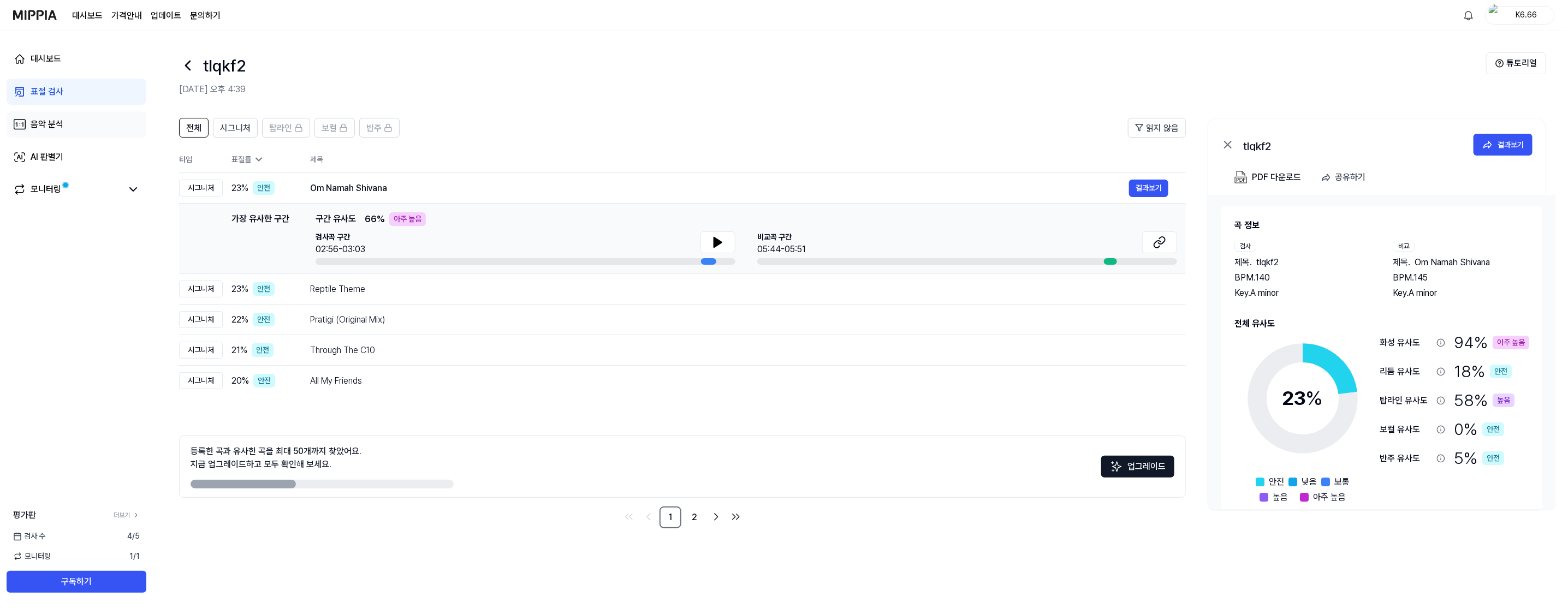
click at [77, 124] on link "음악 분석" at bounding box center [76, 125] width 139 height 26
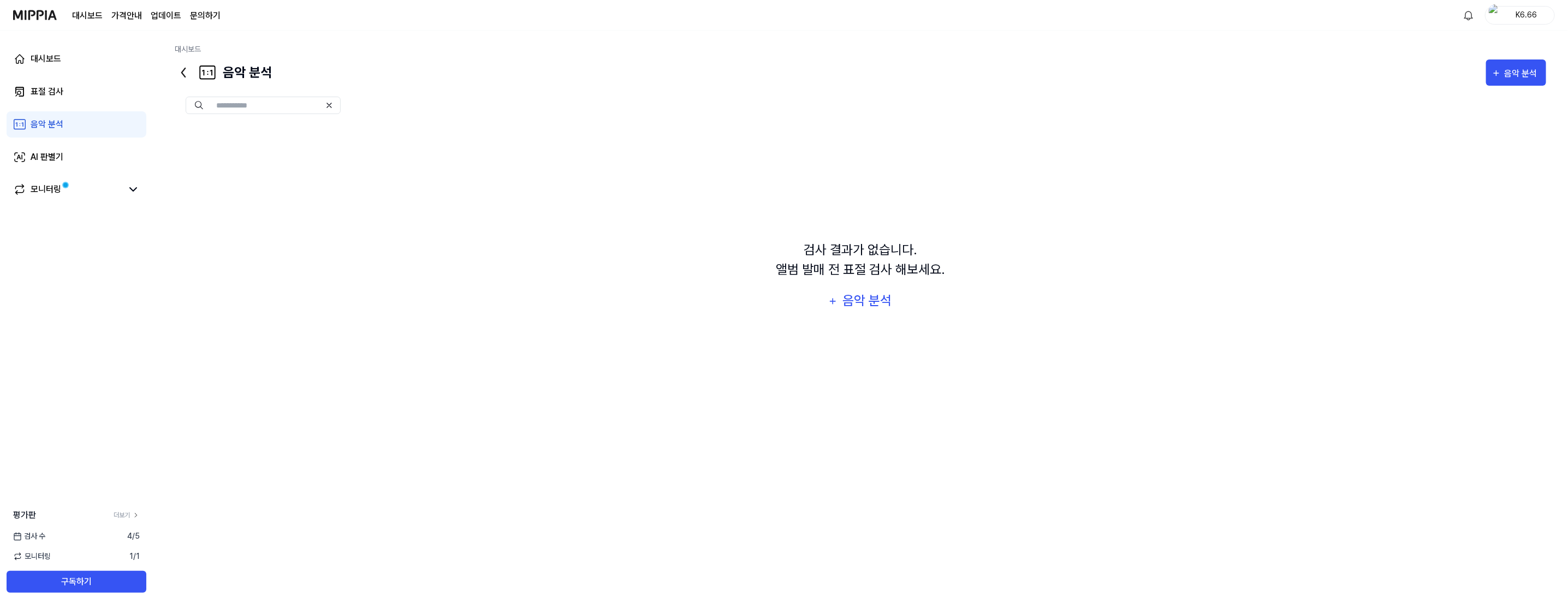
click at [63, 73] on div "대시보드 표절 검사 음악 분석 AI 판별기 모니터링" at bounding box center [76, 125] width 152 height 188
click at [66, 148] on link "AI 판별기" at bounding box center [76, 157] width 139 height 26
click at [93, 96] on link "표절 검사" at bounding box center [76, 92] width 139 height 26
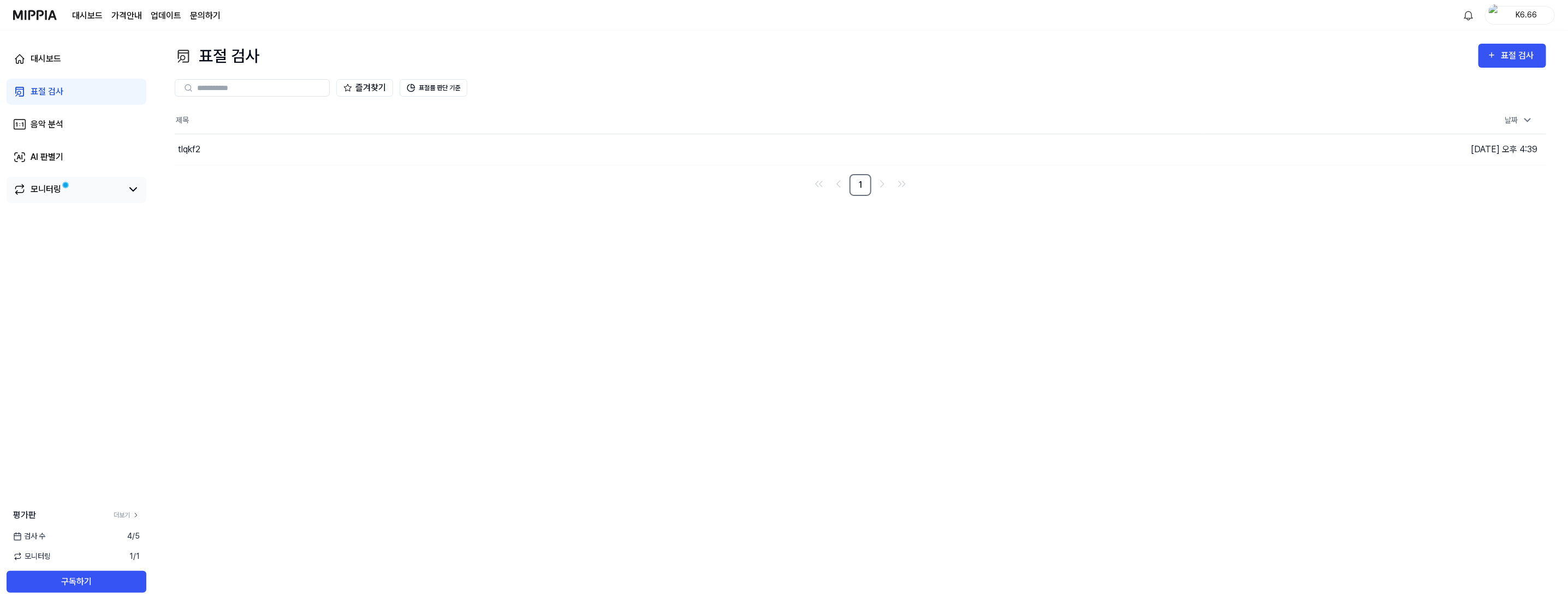
click at [97, 185] on link "모니터링" at bounding box center [67, 190] width 109 height 13
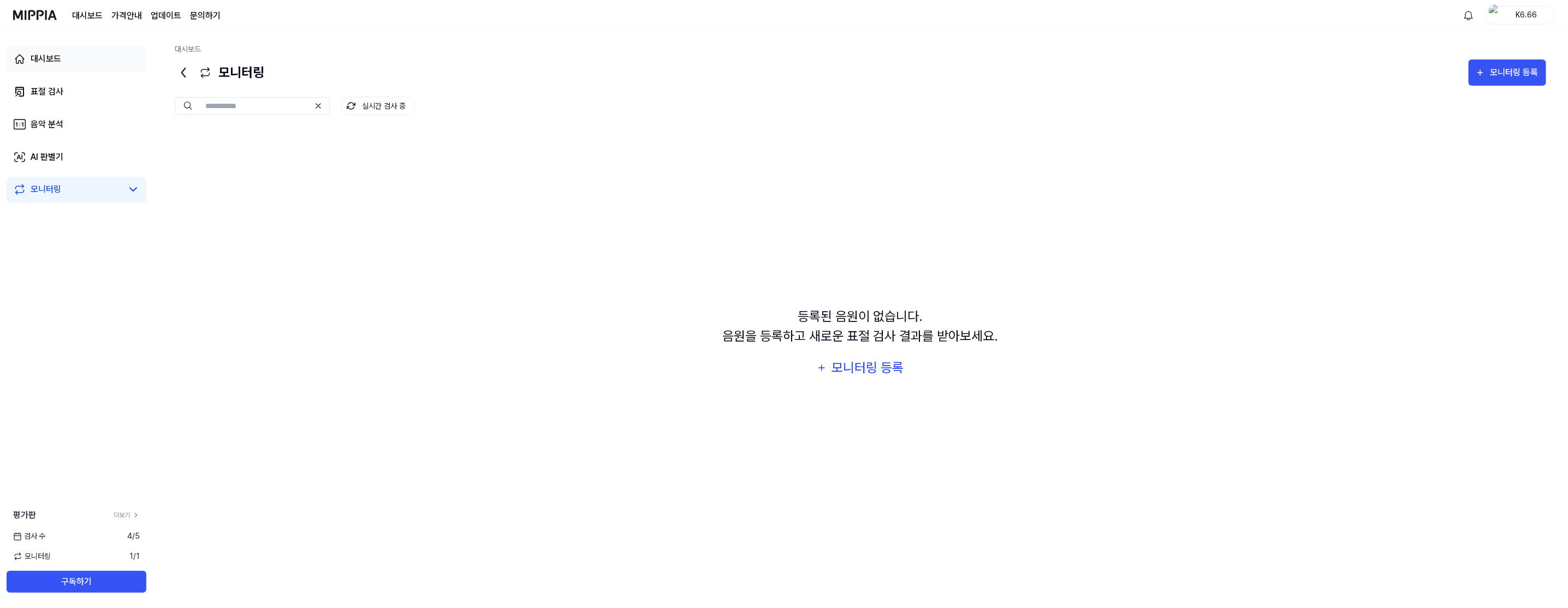
click at [76, 60] on link "대시보드" at bounding box center [76, 59] width 139 height 26
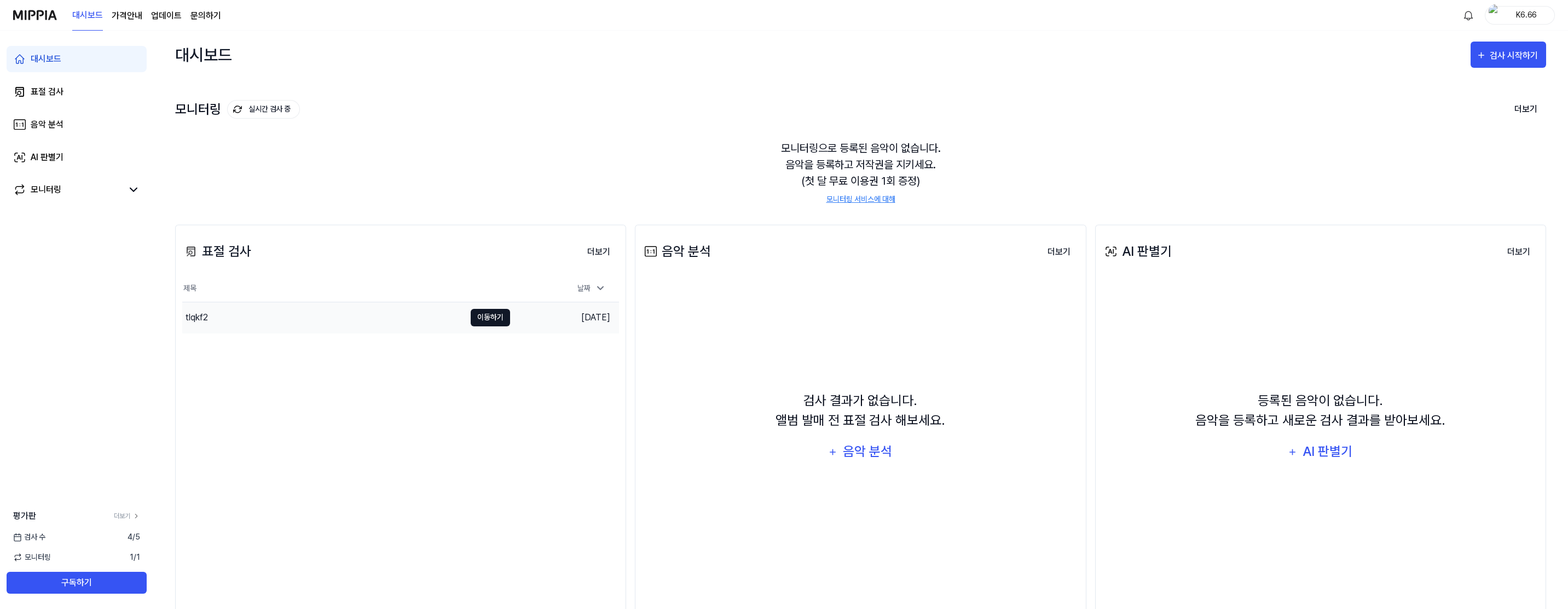
click at [495, 317] on button "이동하기" at bounding box center [490, 318] width 39 height 18
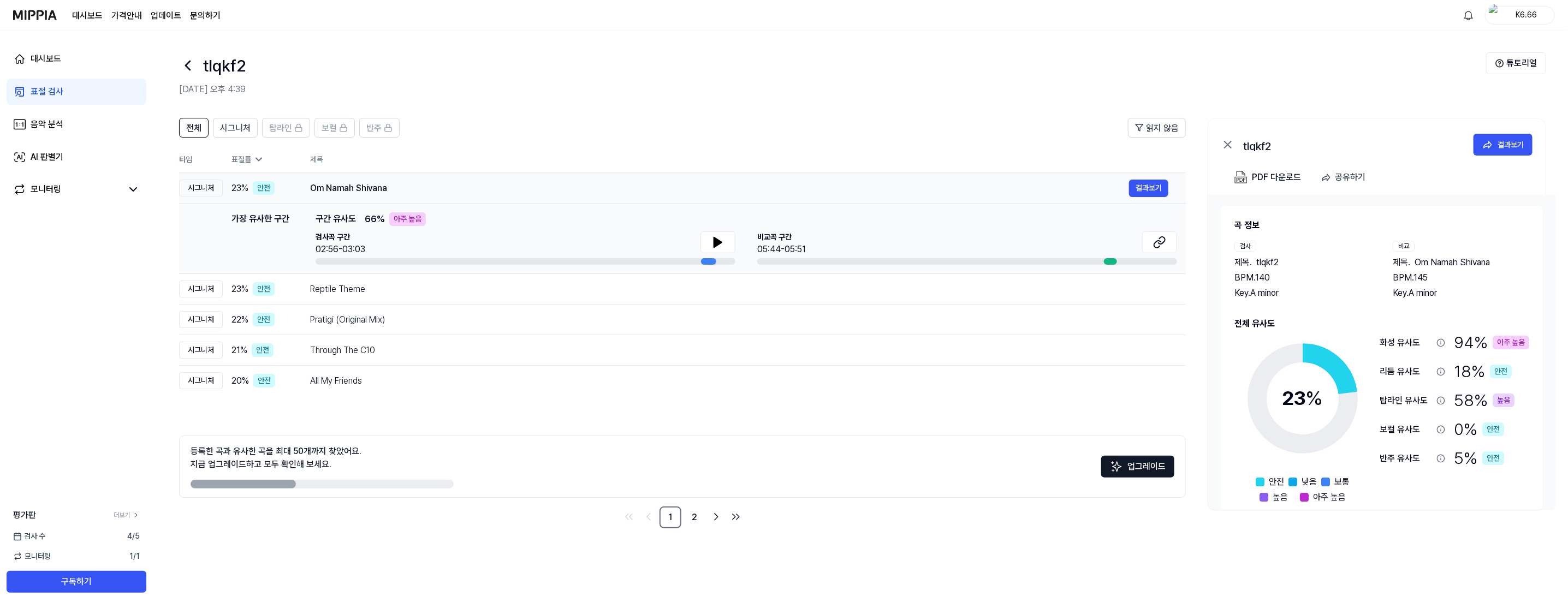
drag, startPoint x: 582, startPoint y: 199, endPoint x: 575, endPoint y: 201, distance: 7.3
click at [576, 201] on td "Om Namah Shivana 결과보기" at bounding box center [739, 188] width 893 height 31
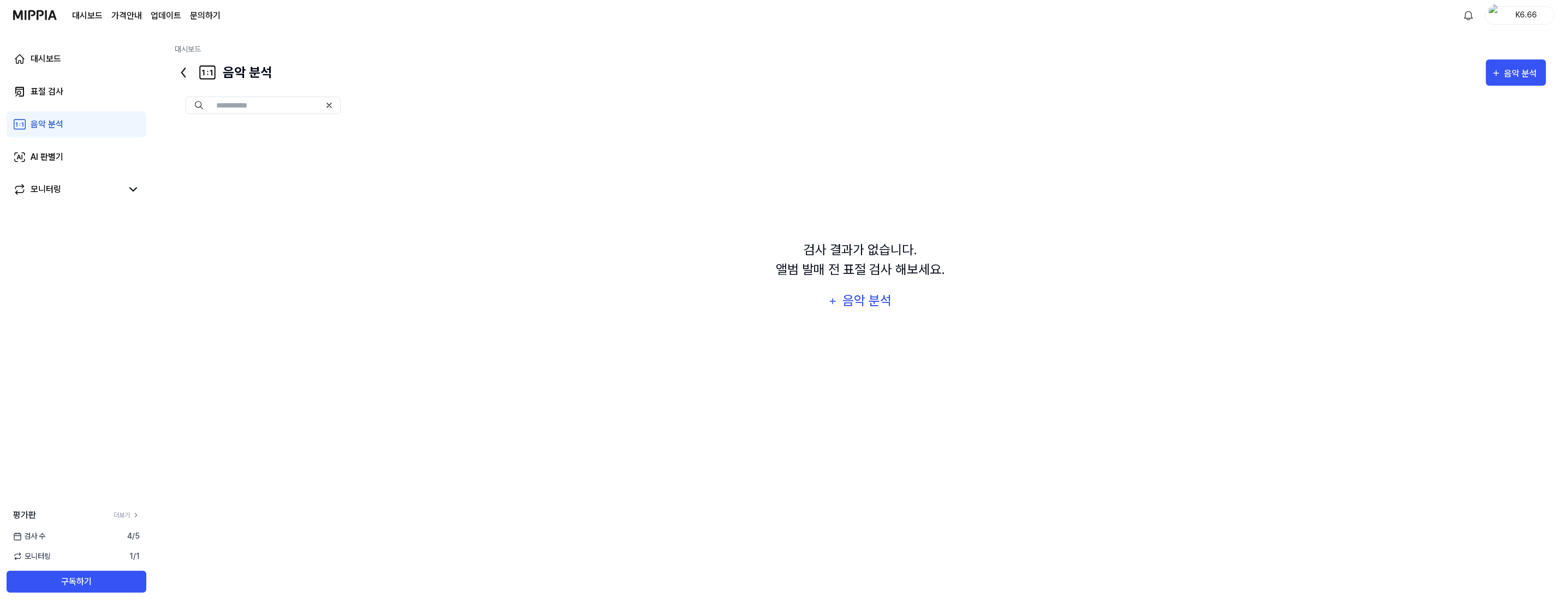
click at [48, 11] on img at bounding box center [34, 15] width 44 height 30
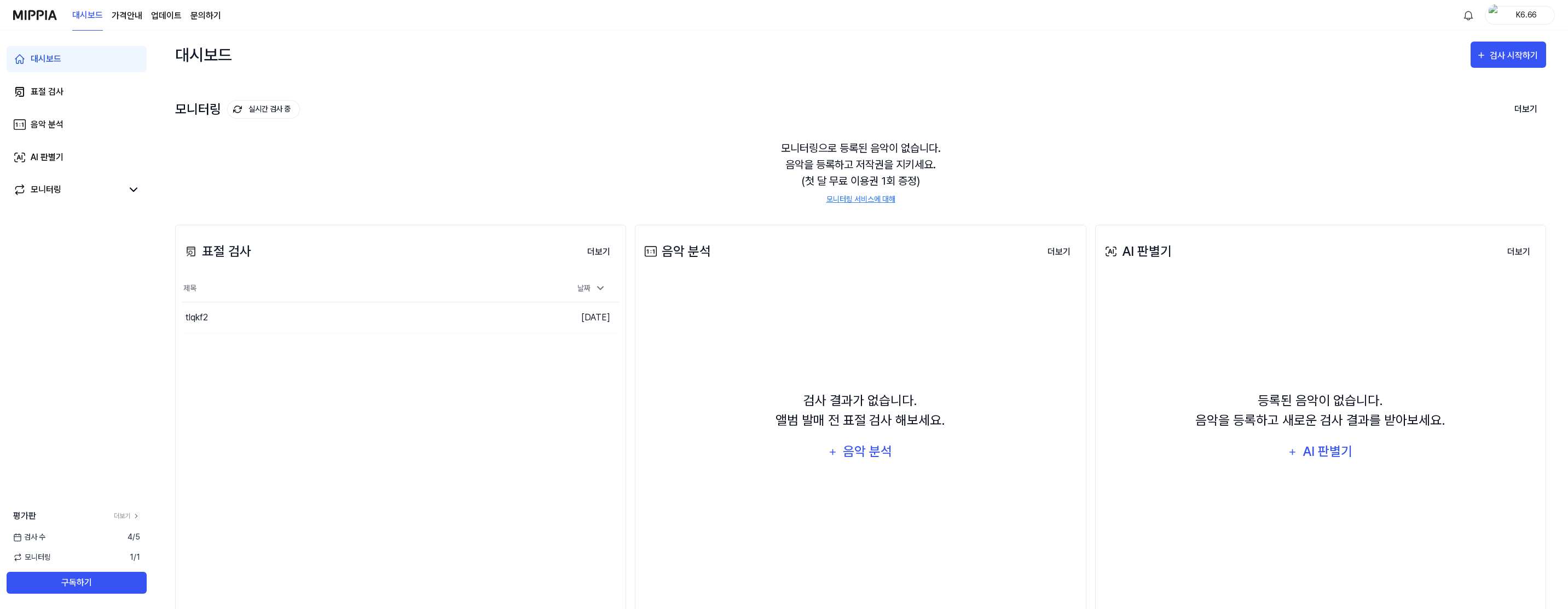
click at [18, 22] on img at bounding box center [34, 15] width 44 height 30
